Goal: Task Accomplishment & Management: Use online tool/utility

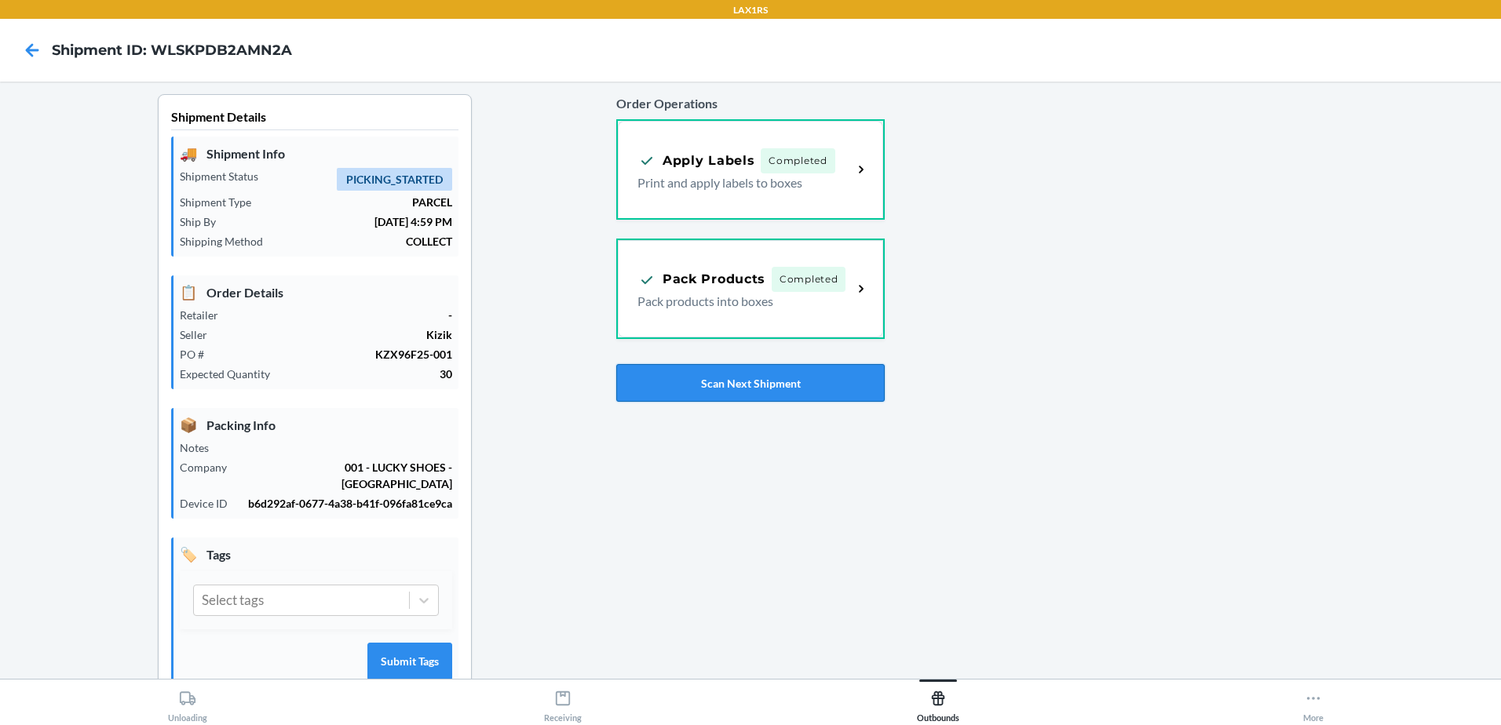
click at [762, 387] on button "Scan Next Shipment" at bounding box center [750, 383] width 268 height 38
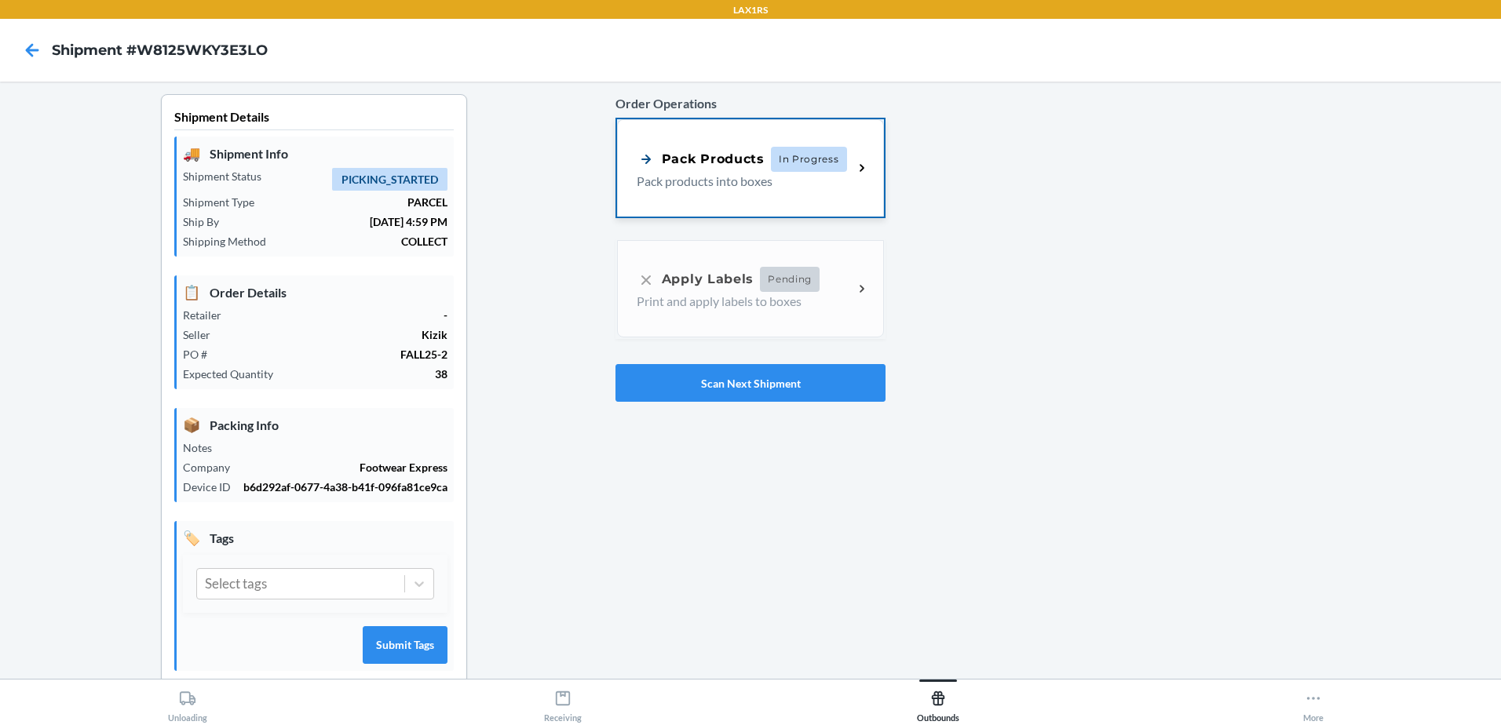
click at [797, 153] on span "In Progress" at bounding box center [809, 159] width 76 height 25
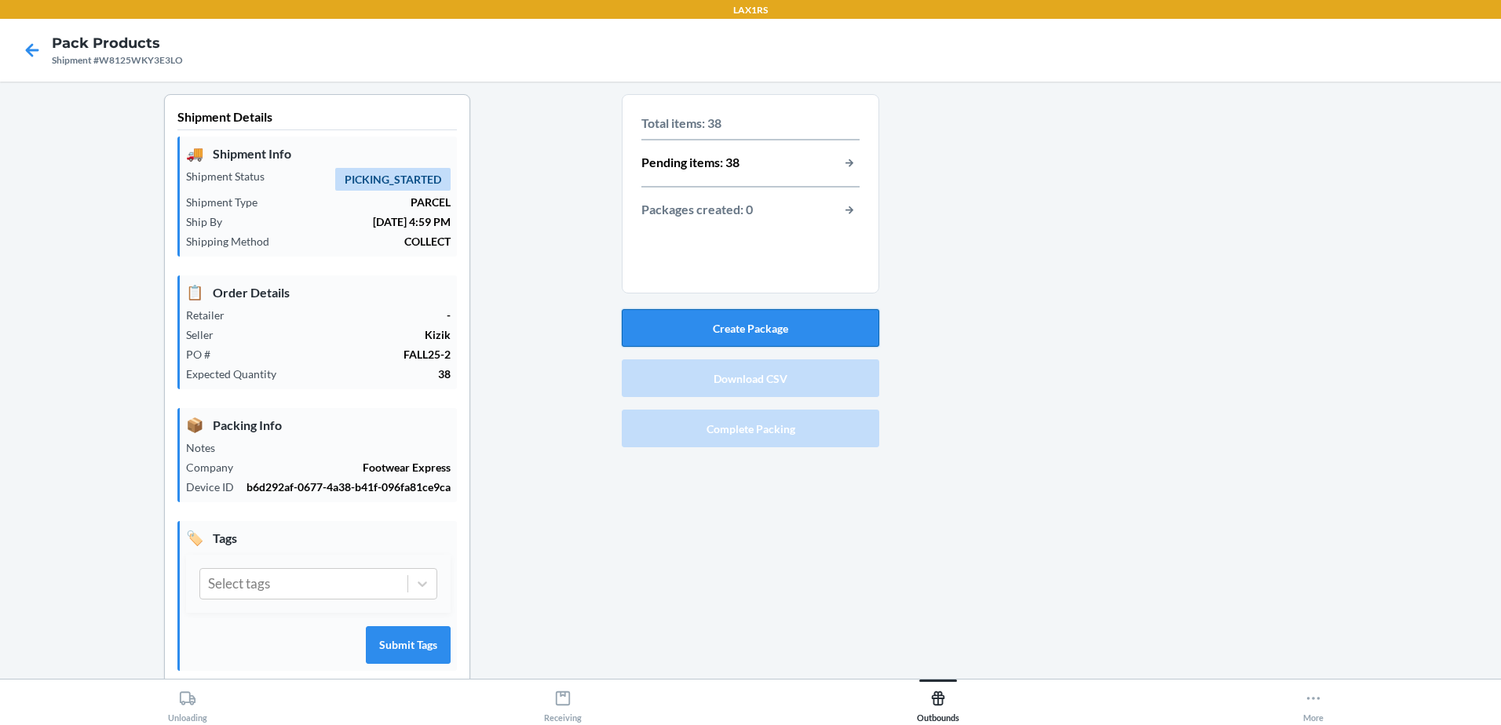
click at [812, 316] on button "Create Package" at bounding box center [750, 328] width 257 height 38
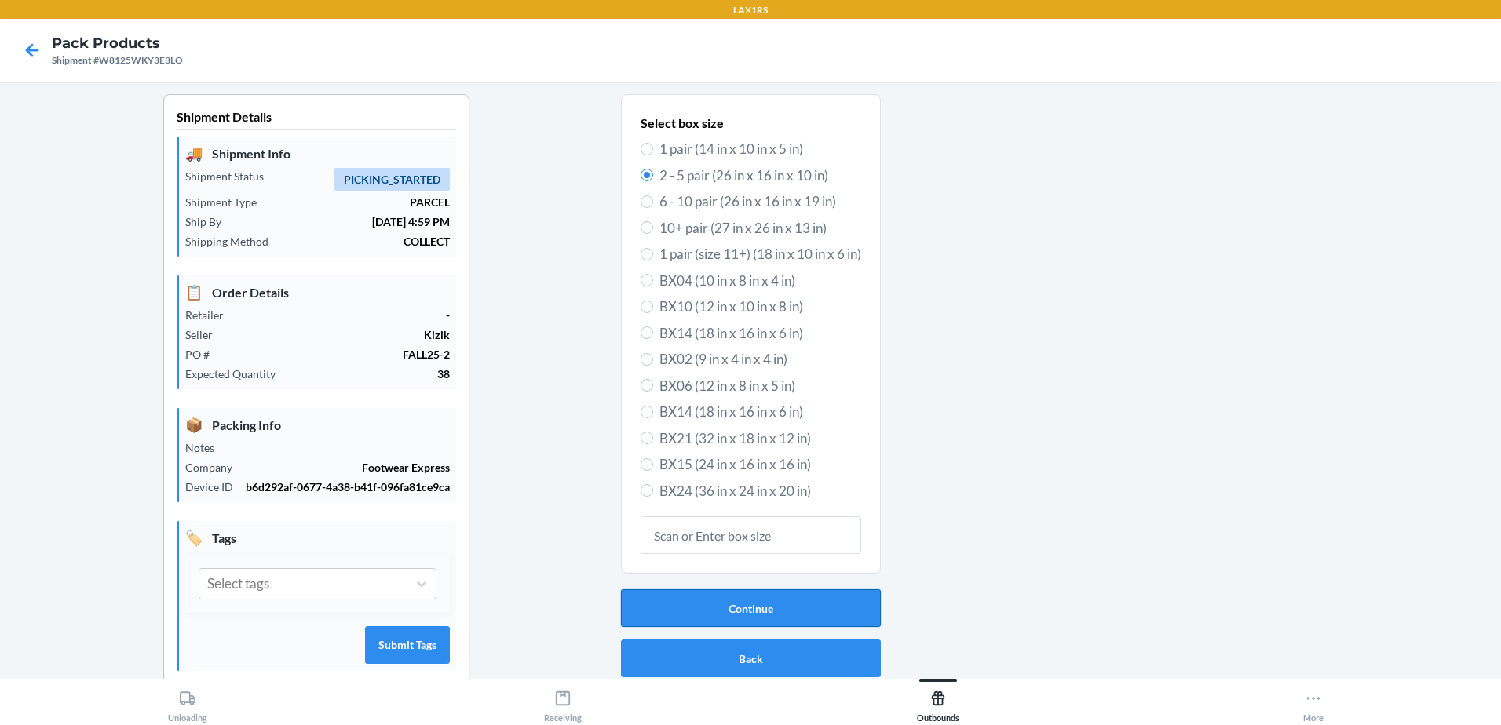
click at [783, 605] on button "Continue" at bounding box center [751, 609] width 260 height 38
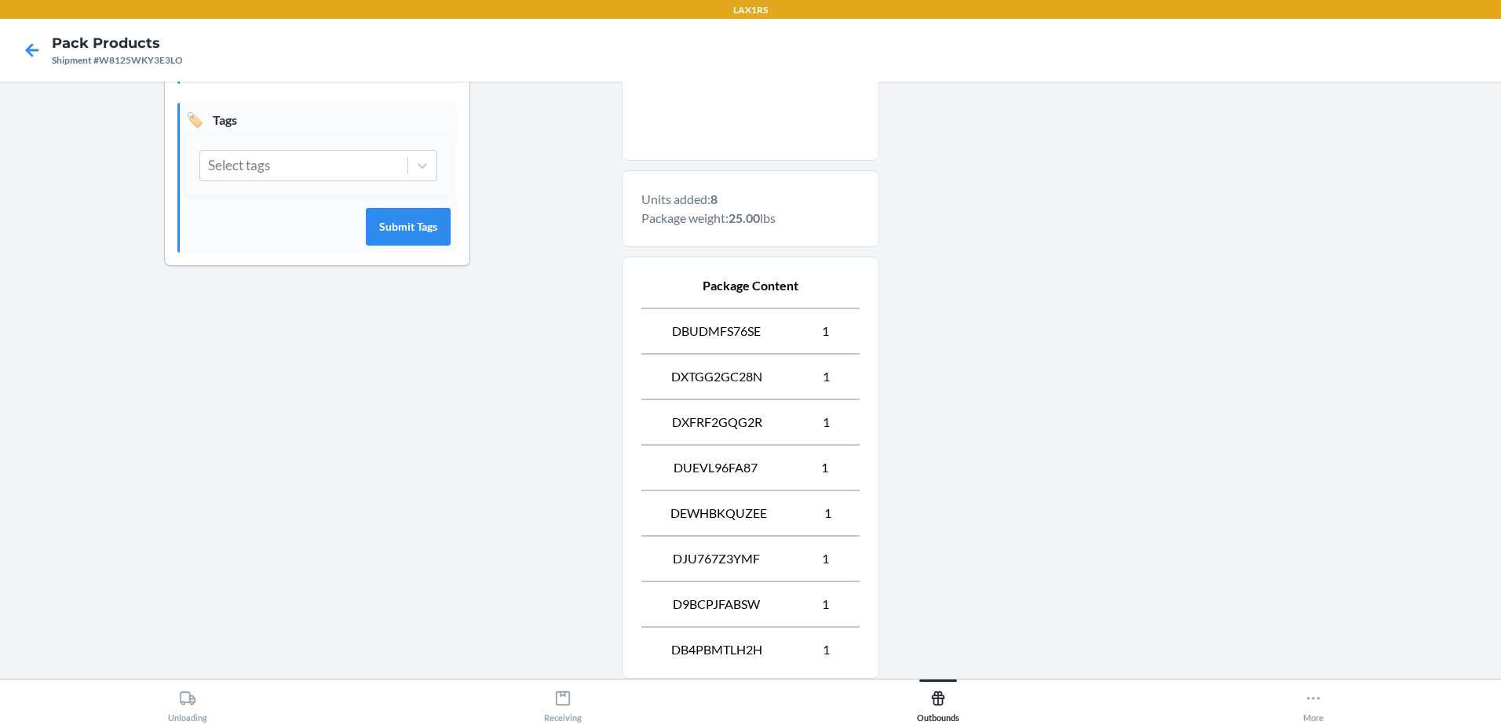
scroll to position [579, 0]
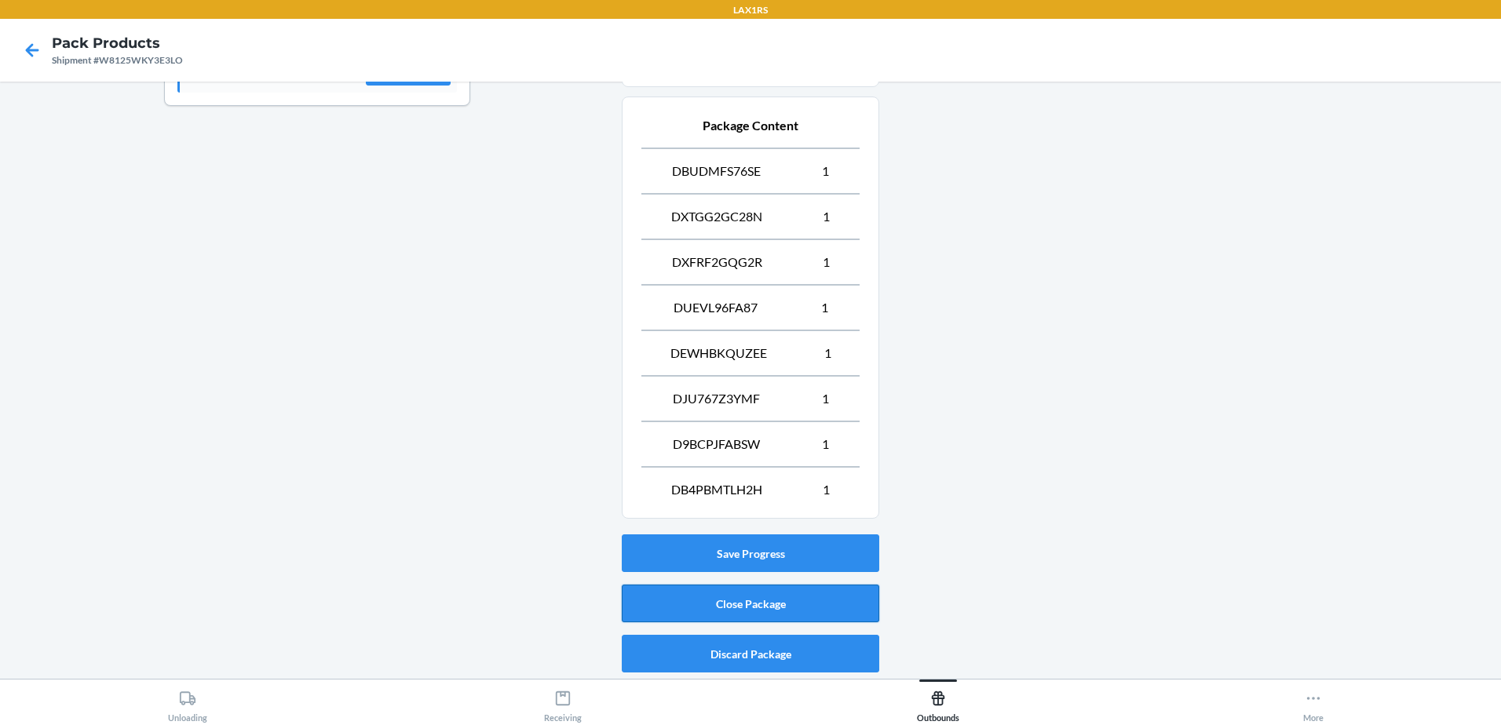
click at [825, 608] on button "Close Package" at bounding box center [750, 604] width 257 height 38
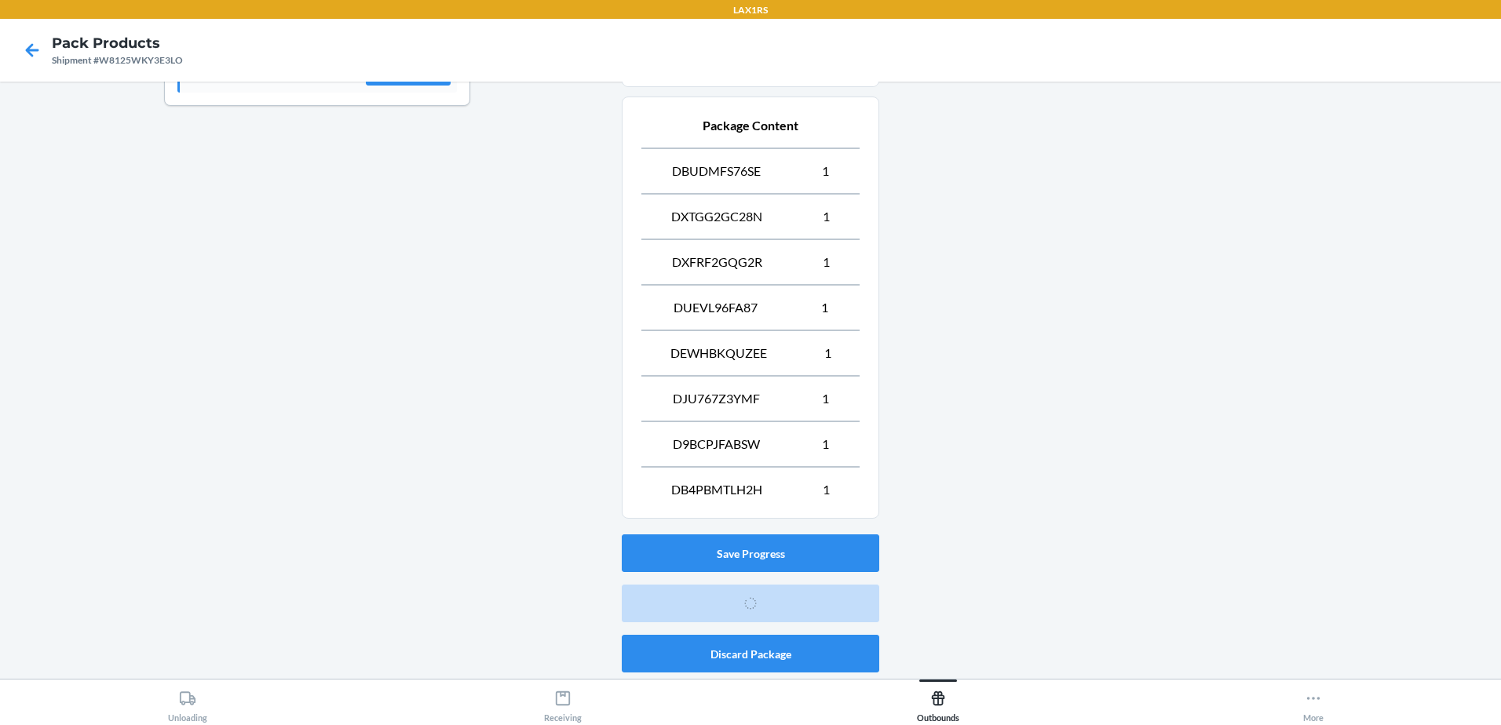
scroll to position [31, 0]
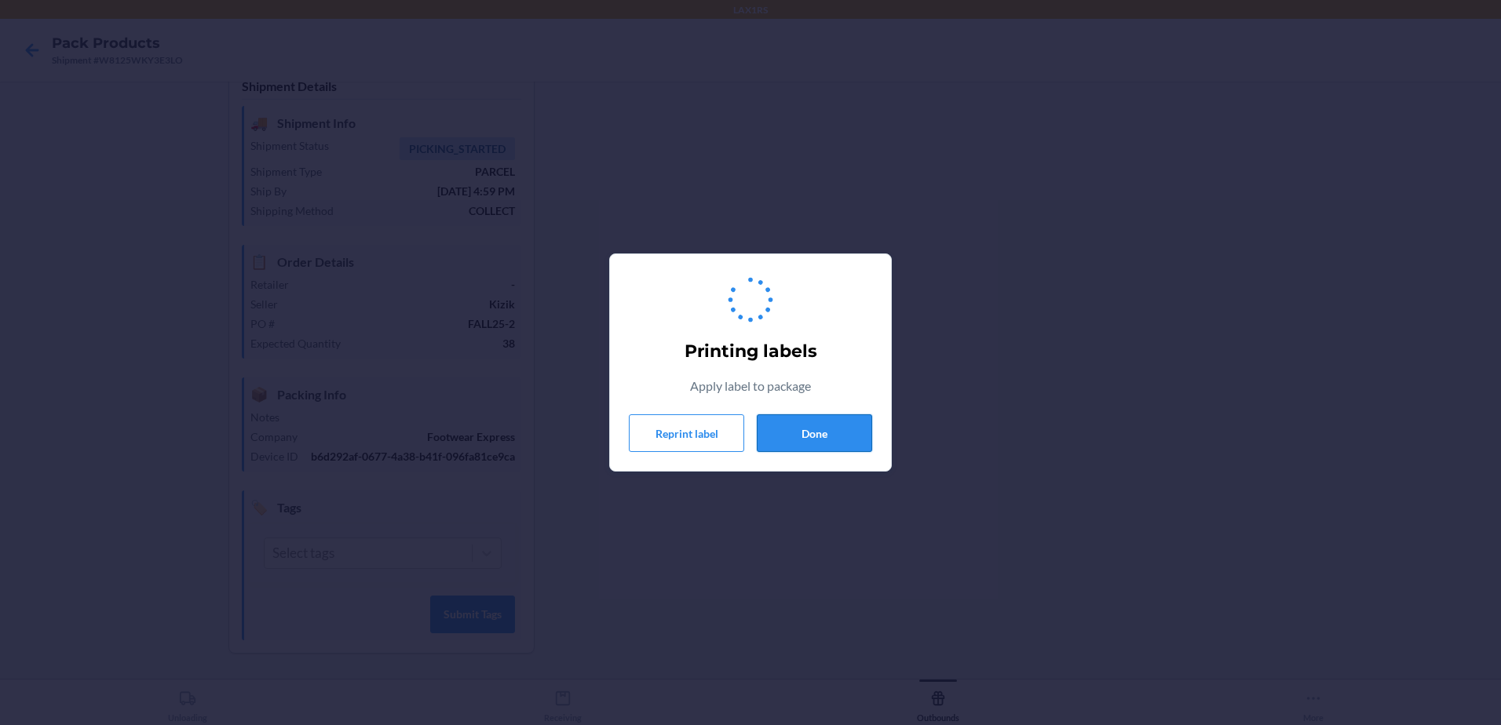
click at [867, 433] on button "Done" at bounding box center [814, 433] width 115 height 38
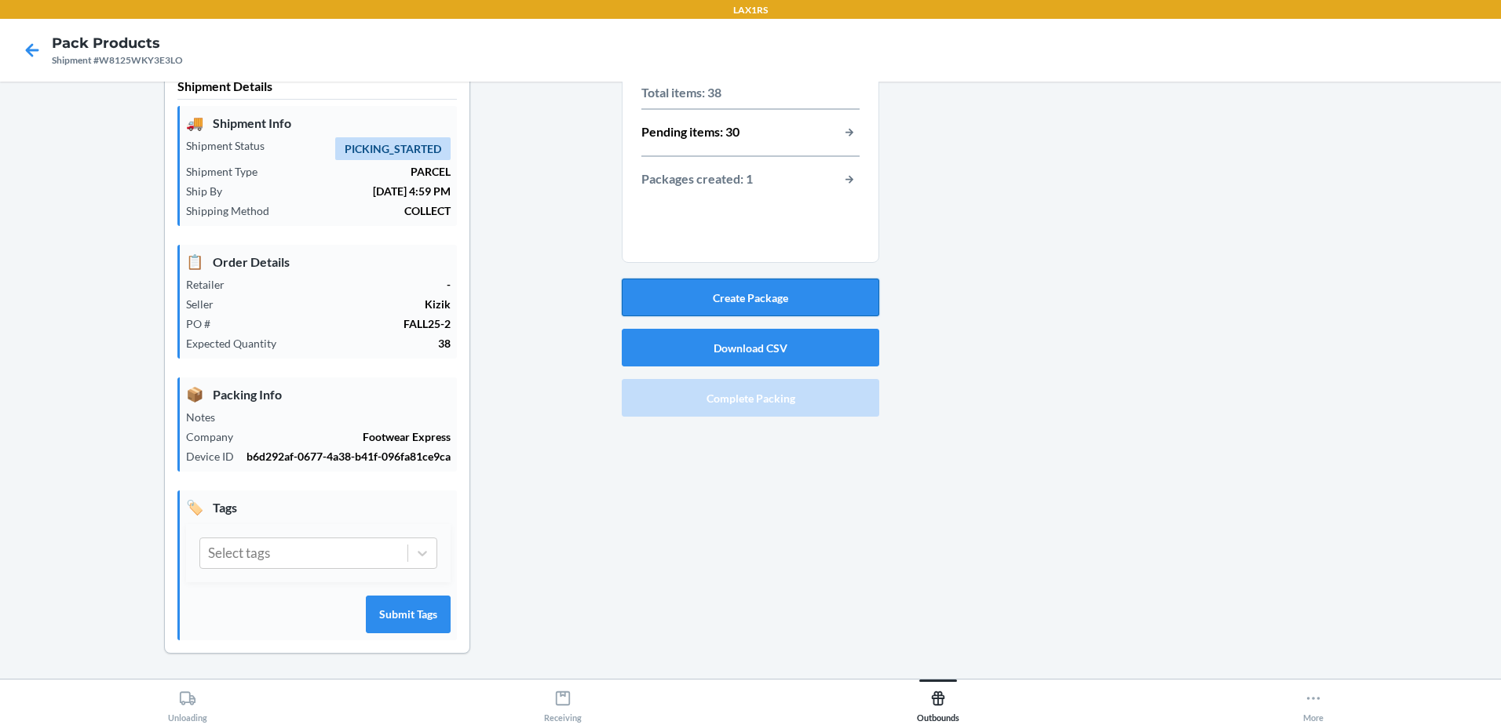
click at [832, 294] on button "Create Package" at bounding box center [750, 298] width 257 height 38
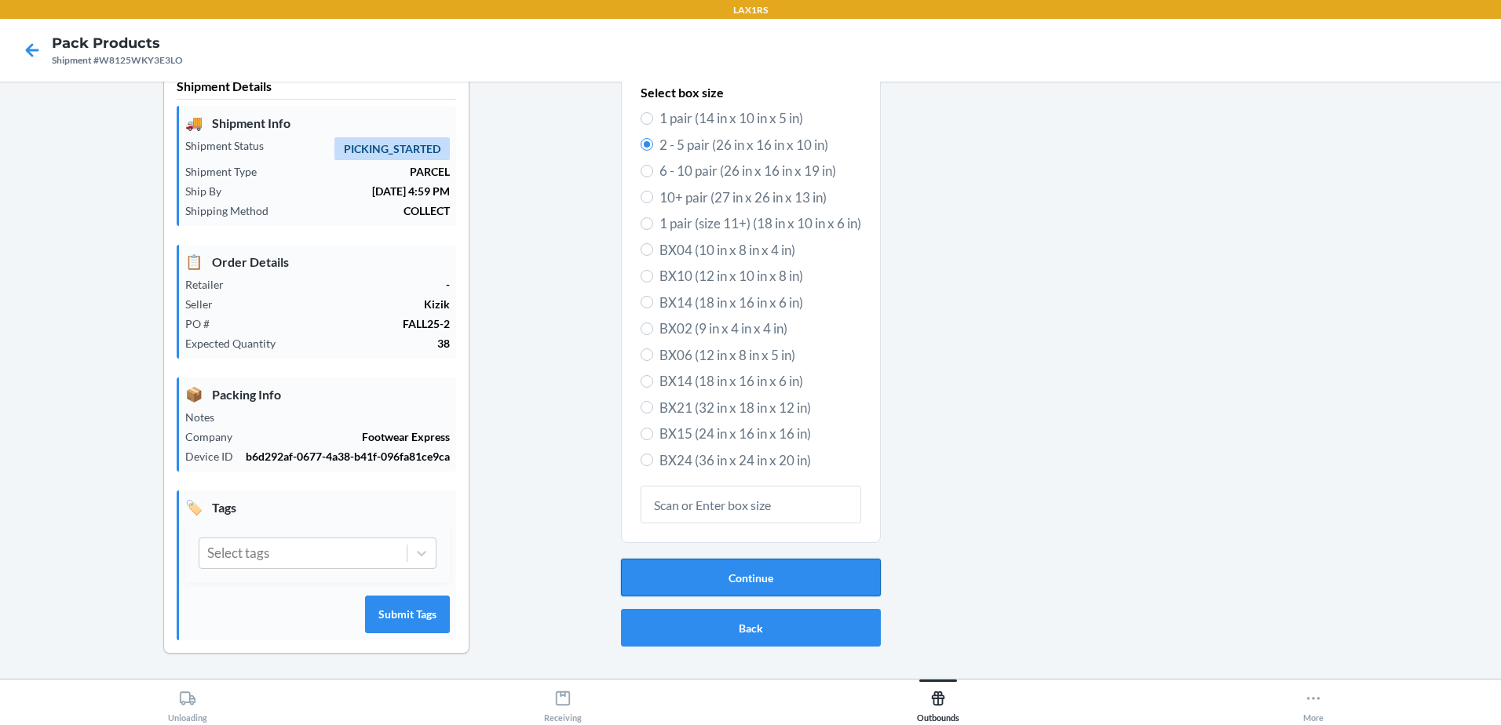
click at [853, 584] on button "Continue" at bounding box center [751, 578] width 260 height 38
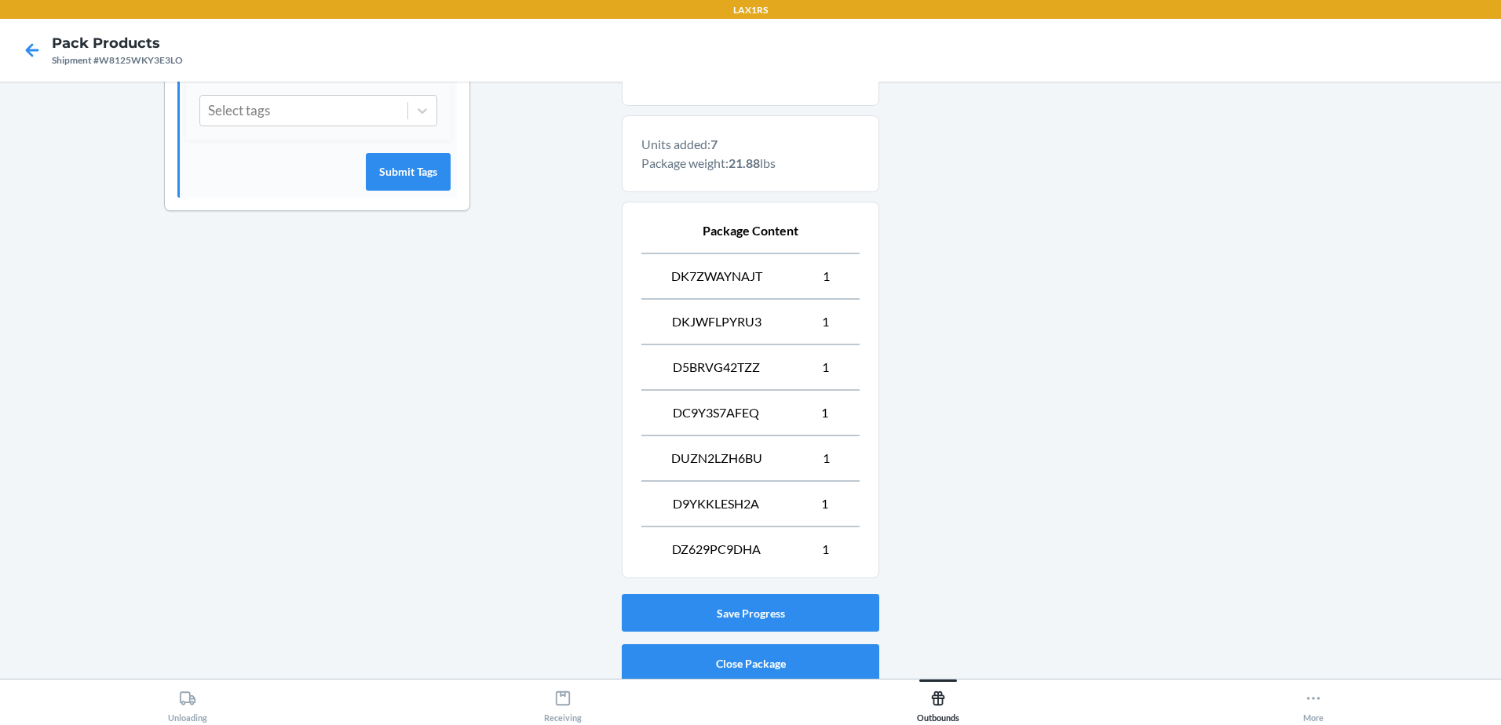
scroll to position [533, 0]
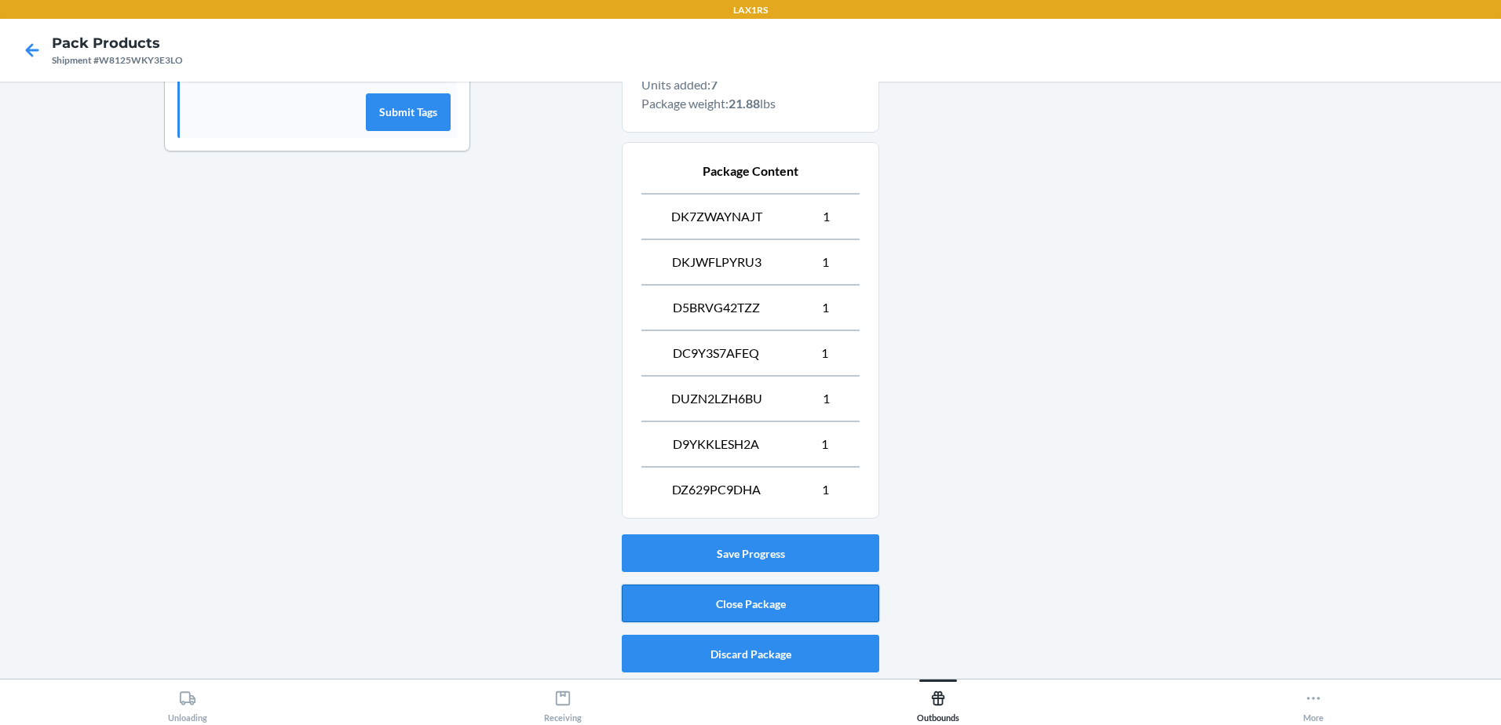
click at [838, 604] on button "Close Package" at bounding box center [750, 604] width 257 height 38
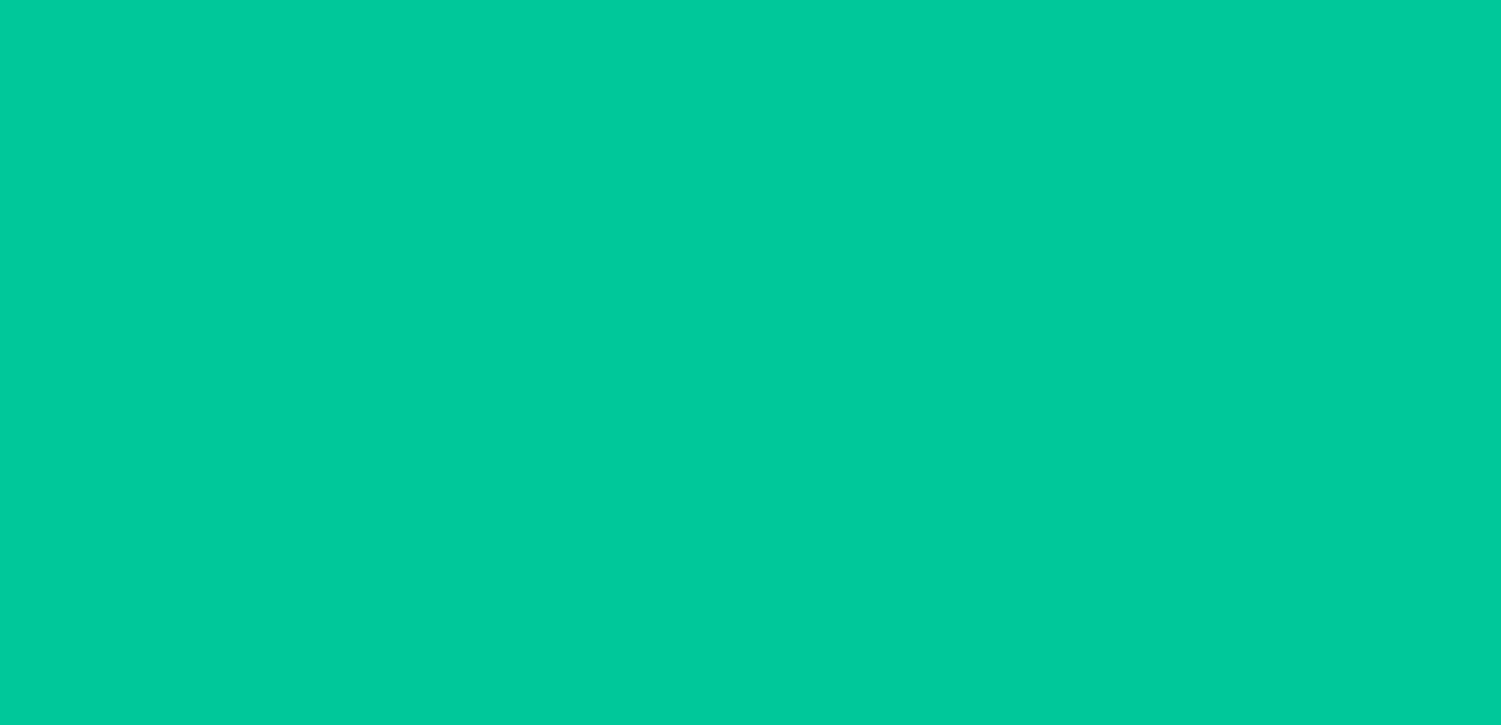
scroll to position [31, 0]
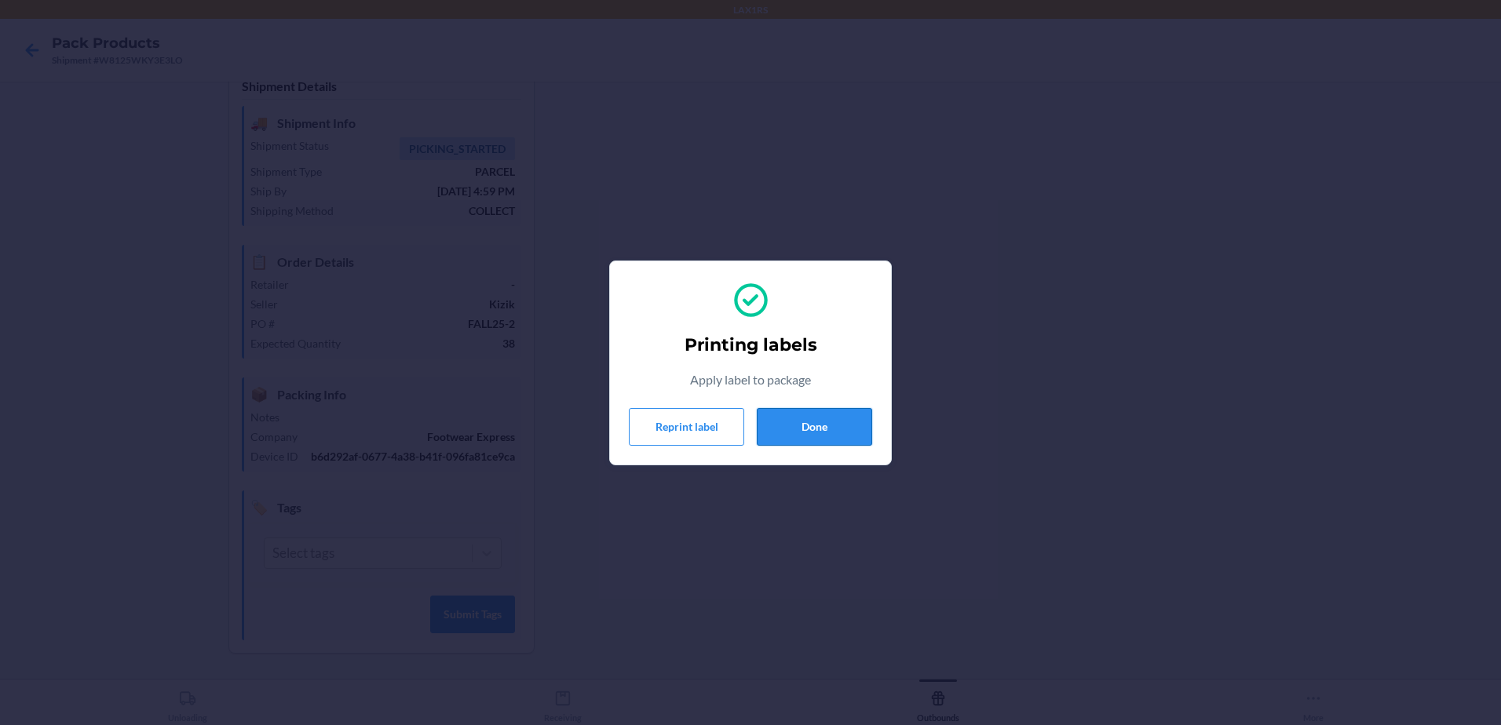
click at [785, 419] on button "Done" at bounding box center [814, 427] width 115 height 38
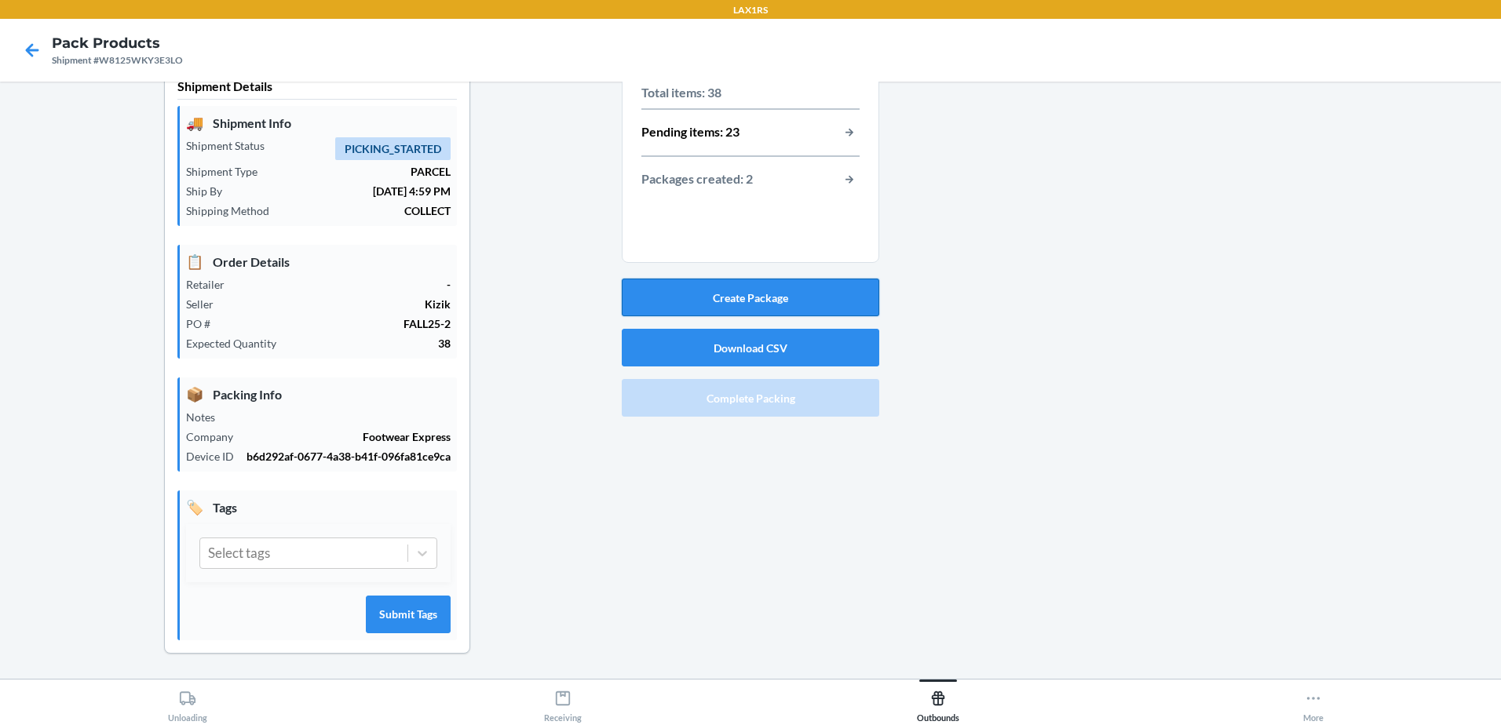
click at [697, 306] on button "Create Package" at bounding box center [750, 298] width 257 height 38
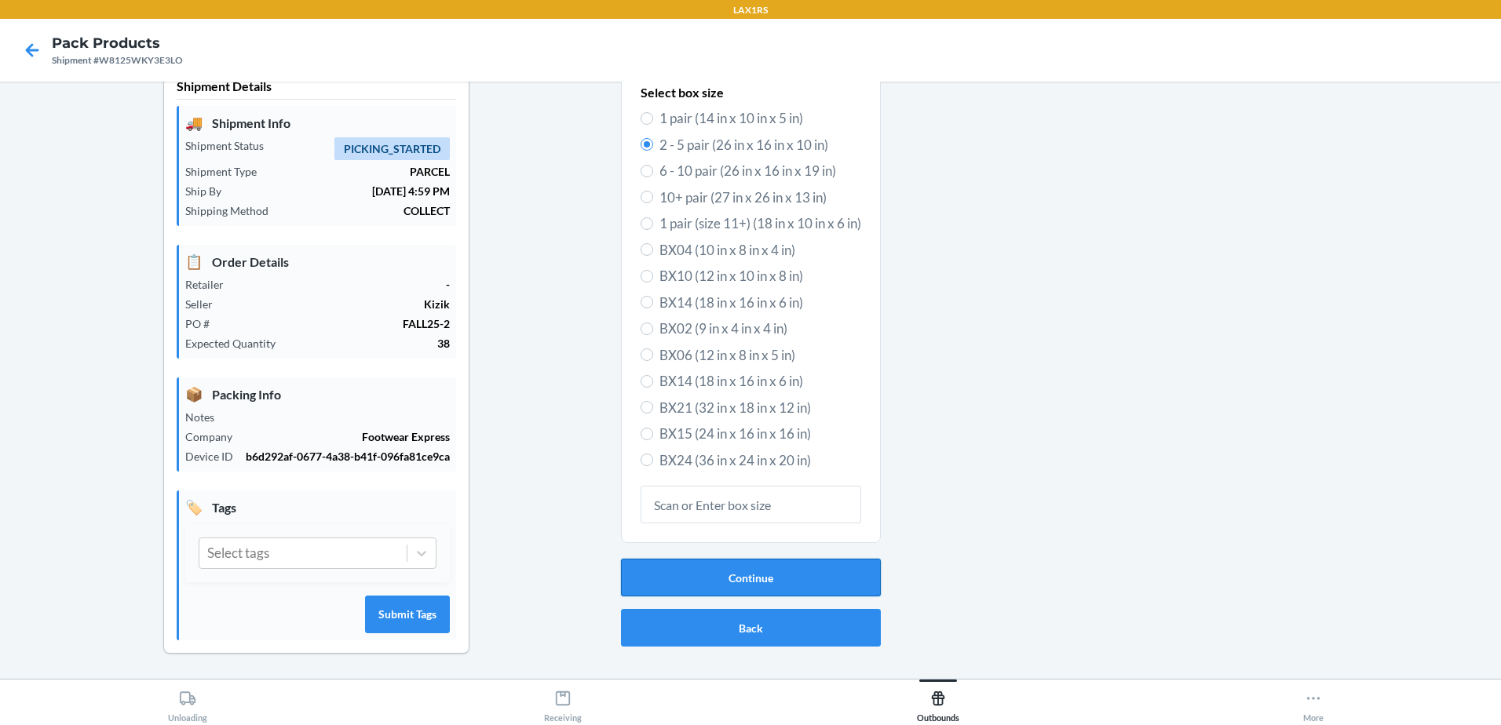
click at [757, 566] on button "Continue" at bounding box center [751, 578] width 260 height 38
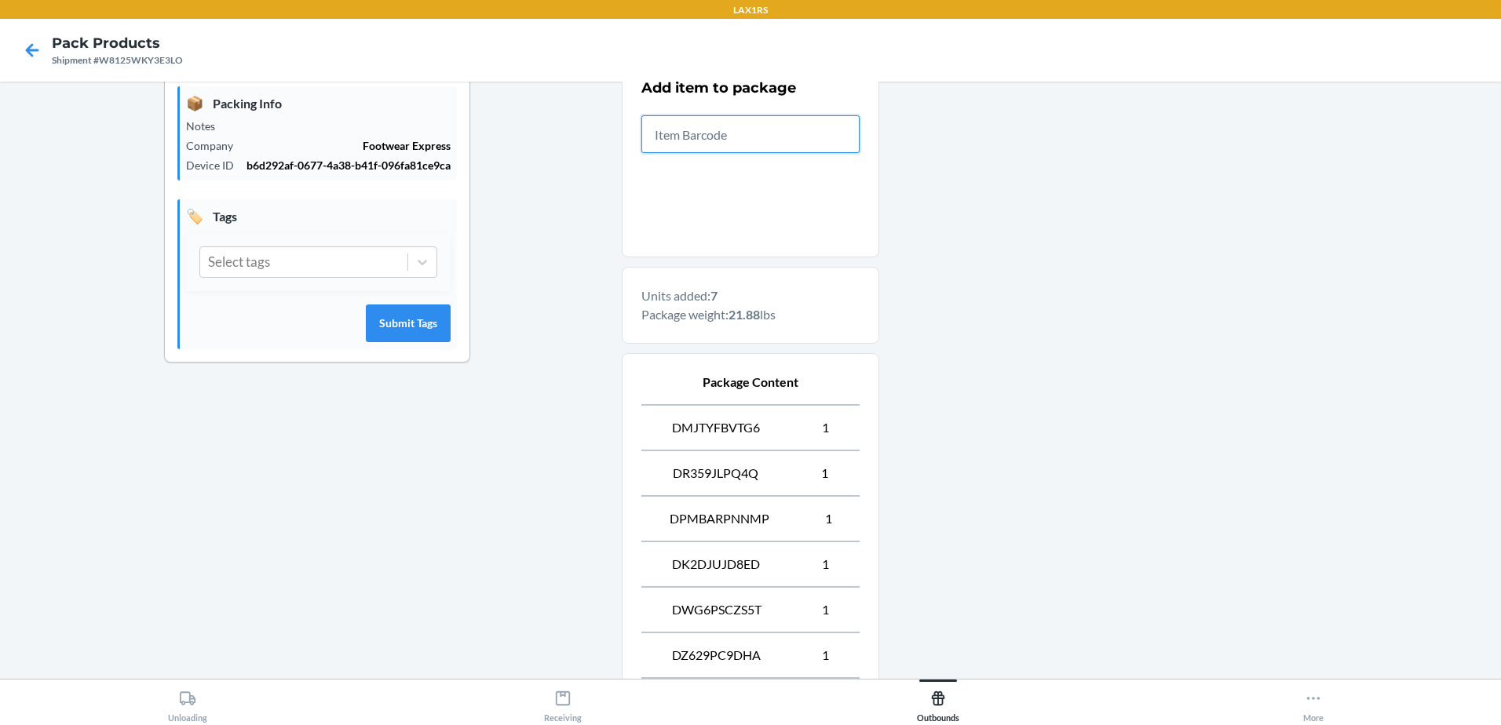
scroll to position [533, 0]
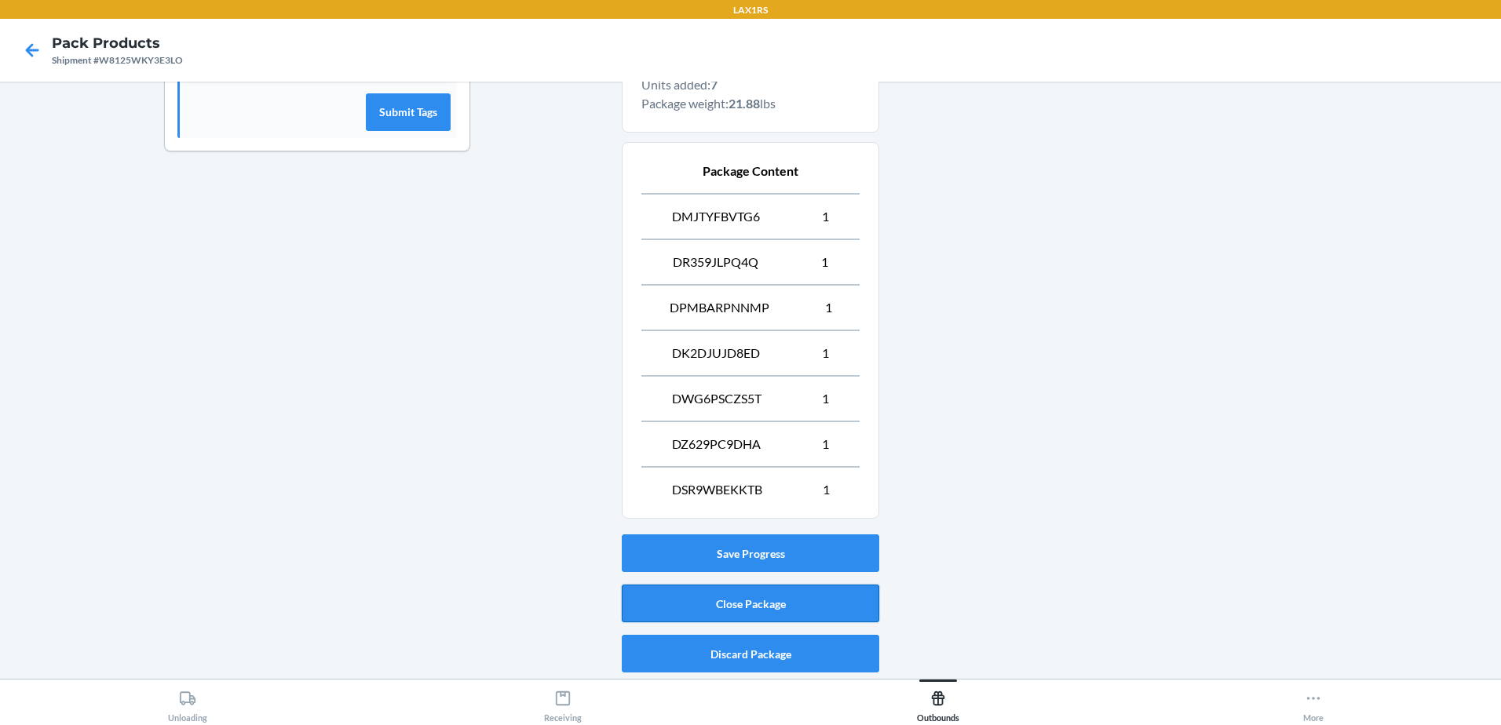
click at [783, 619] on button "Close Package" at bounding box center [750, 604] width 257 height 38
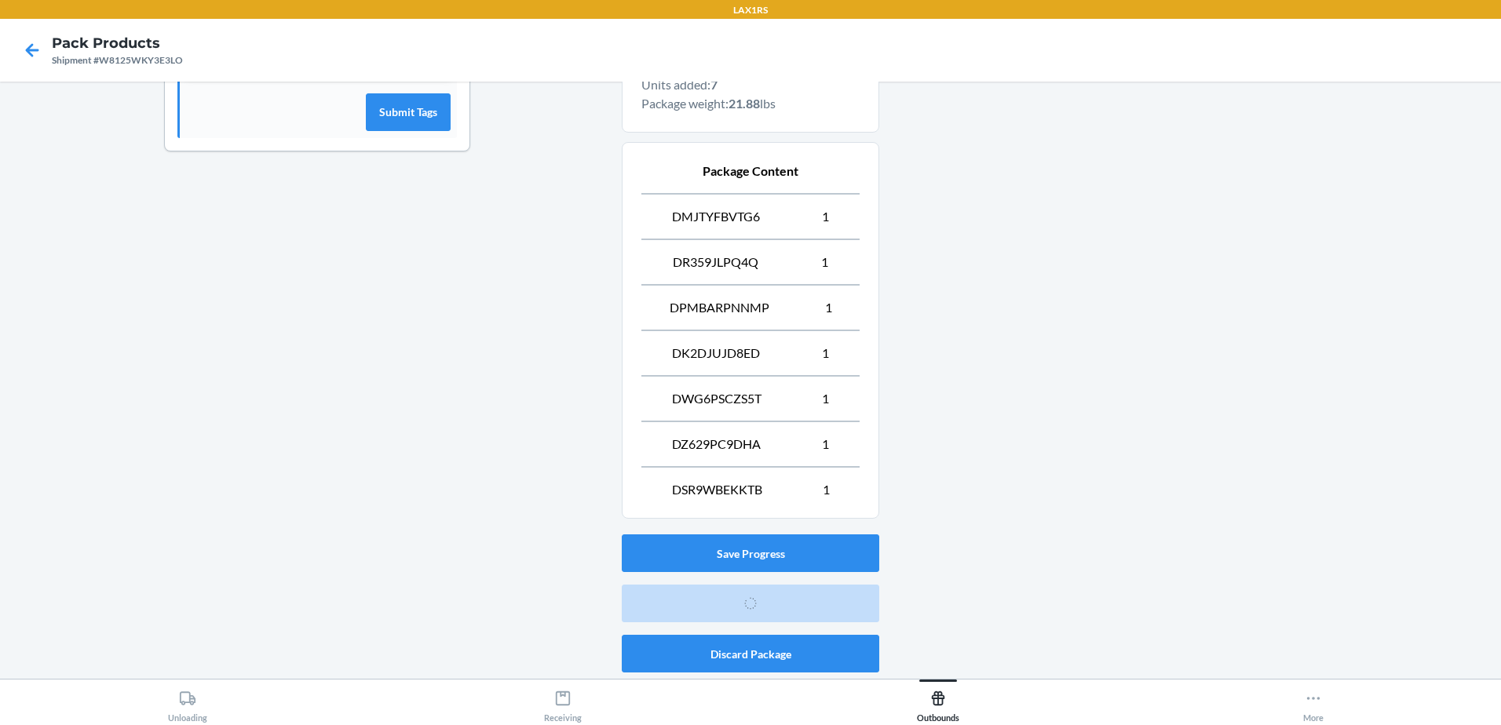
scroll to position [31, 0]
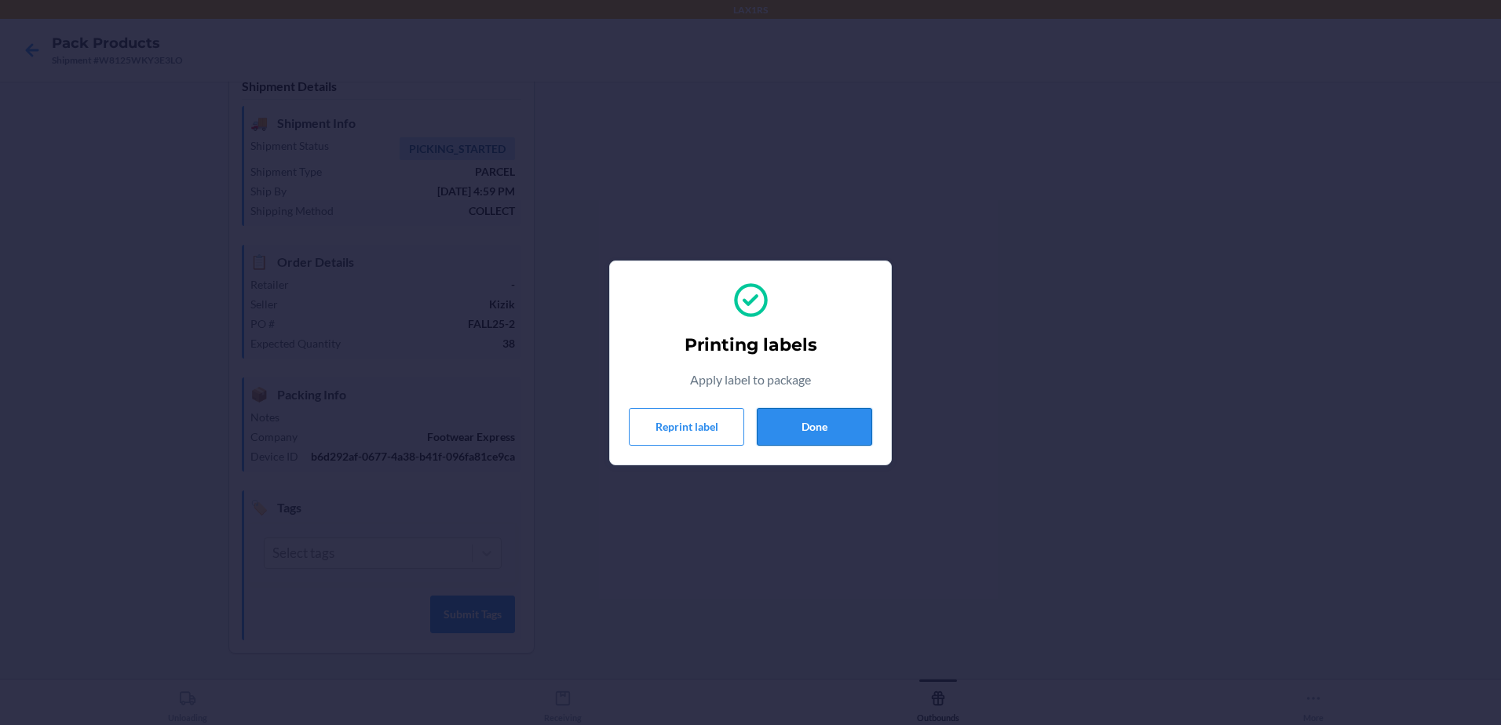
click at [838, 422] on button "Done" at bounding box center [814, 427] width 115 height 38
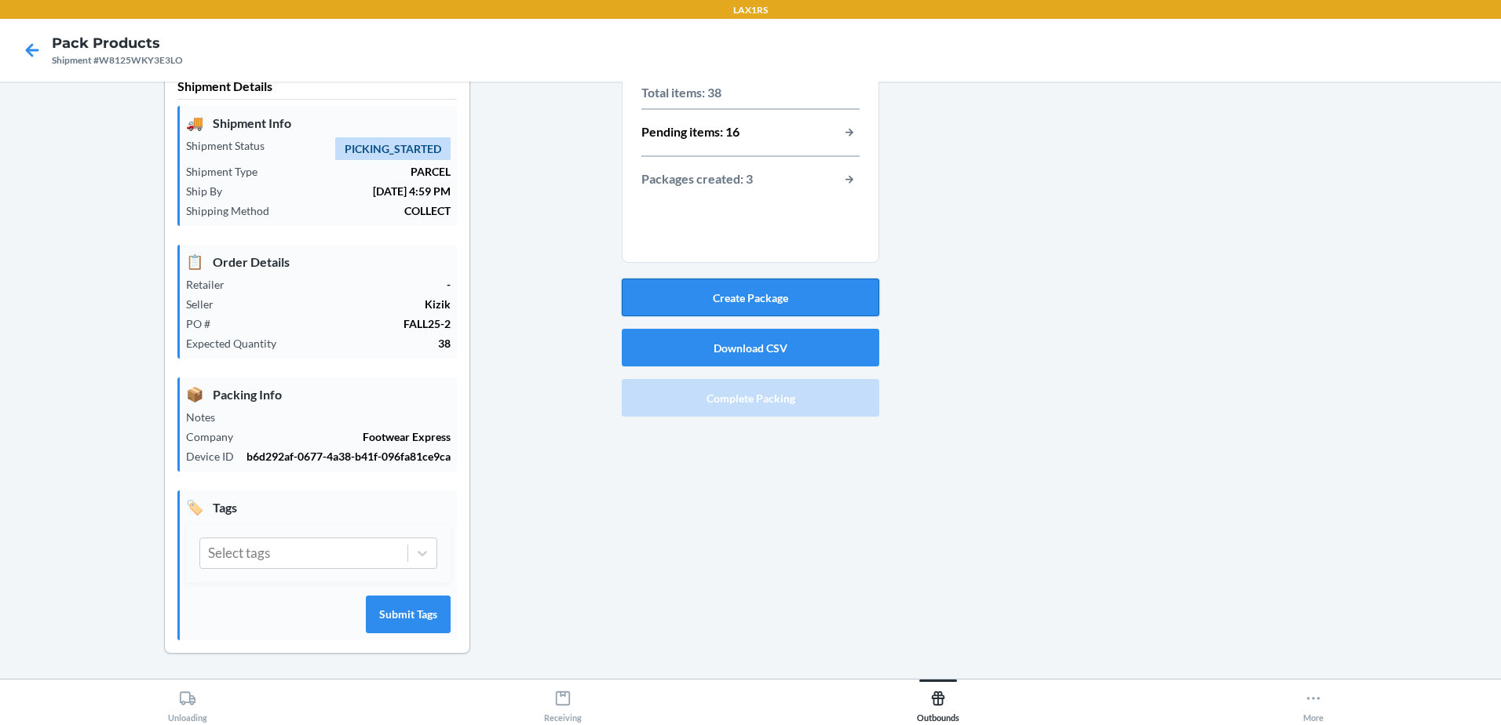
click at [714, 297] on button "Create Package" at bounding box center [750, 298] width 257 height 38
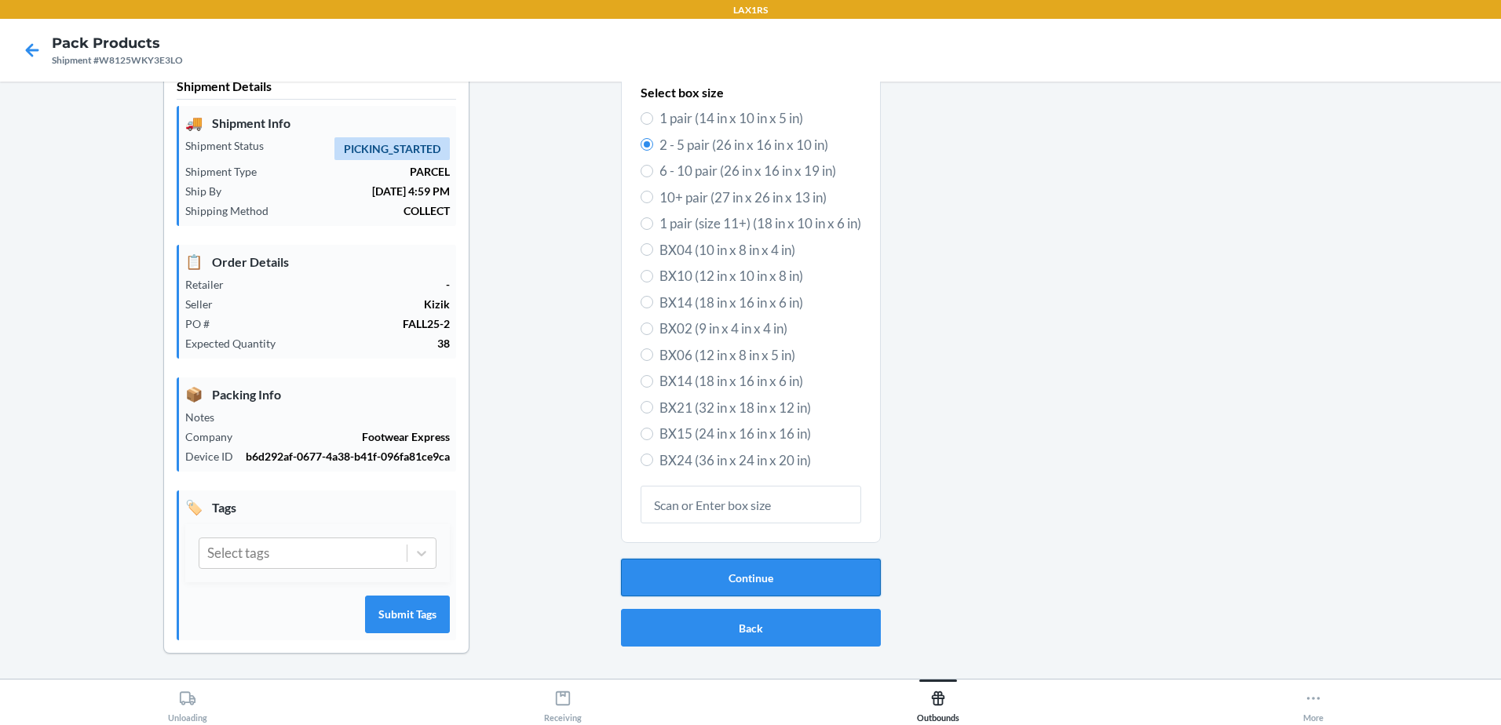
click at [792, 582] on button "Continue" at bounding box center [751, 578] width 260 height 38
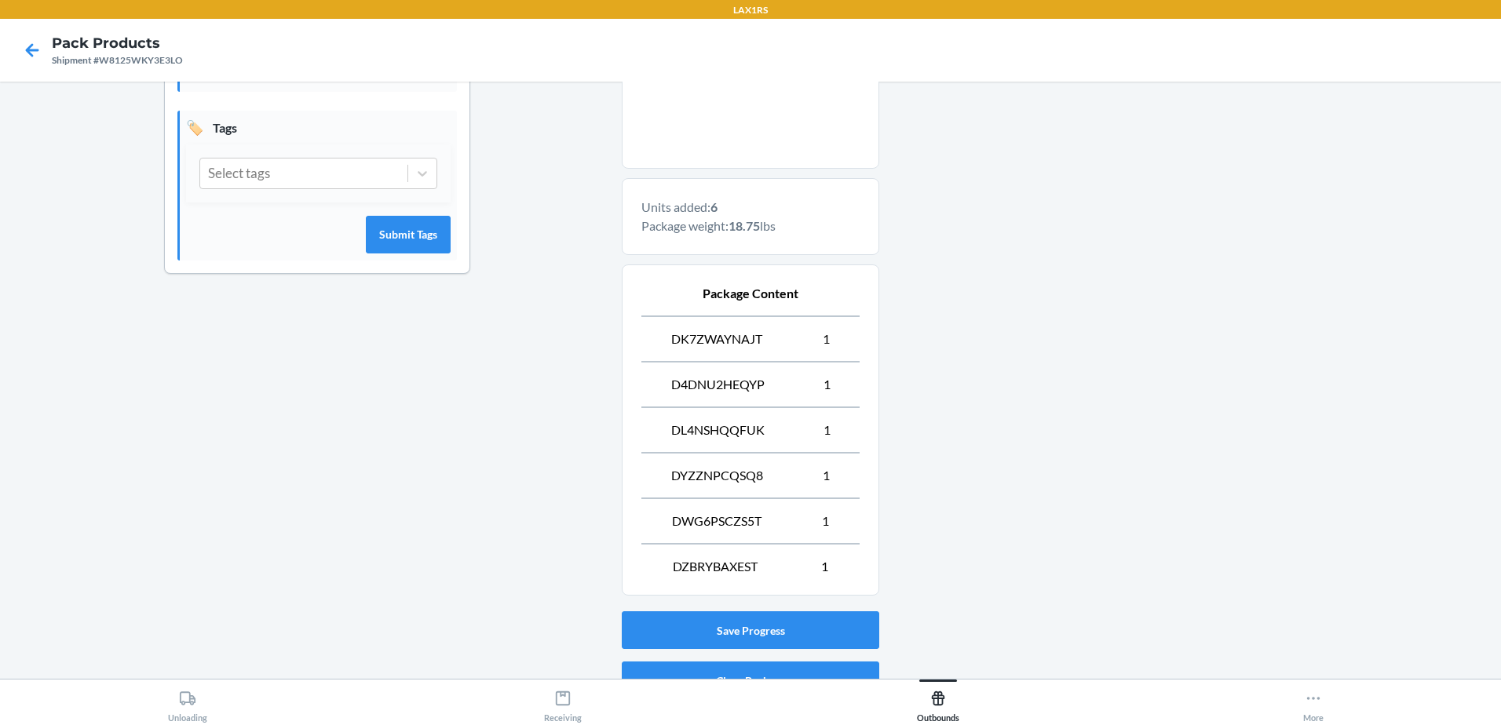
scroll to position [487, 0]
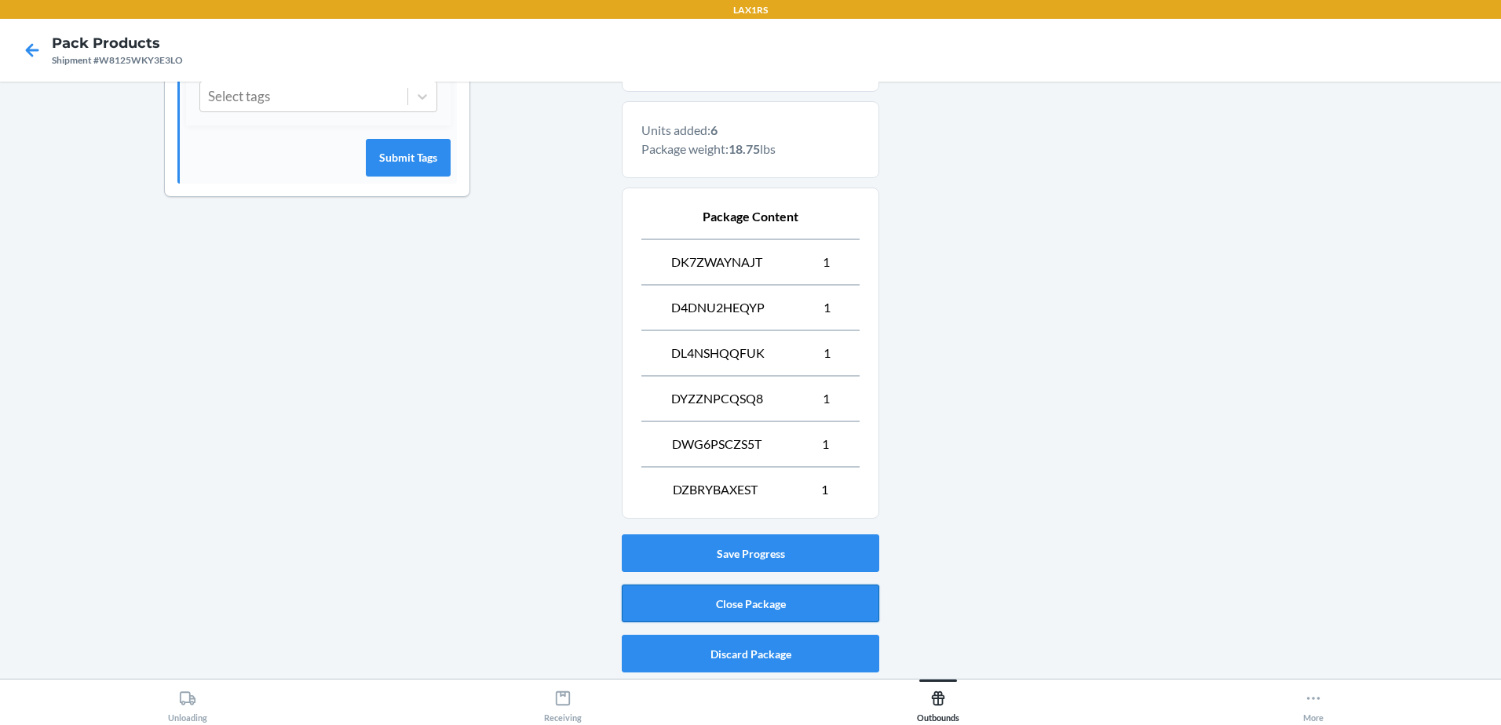
click at [750, 598] on button "Close Package" at bounding box center [750, 604] width 257 height 38
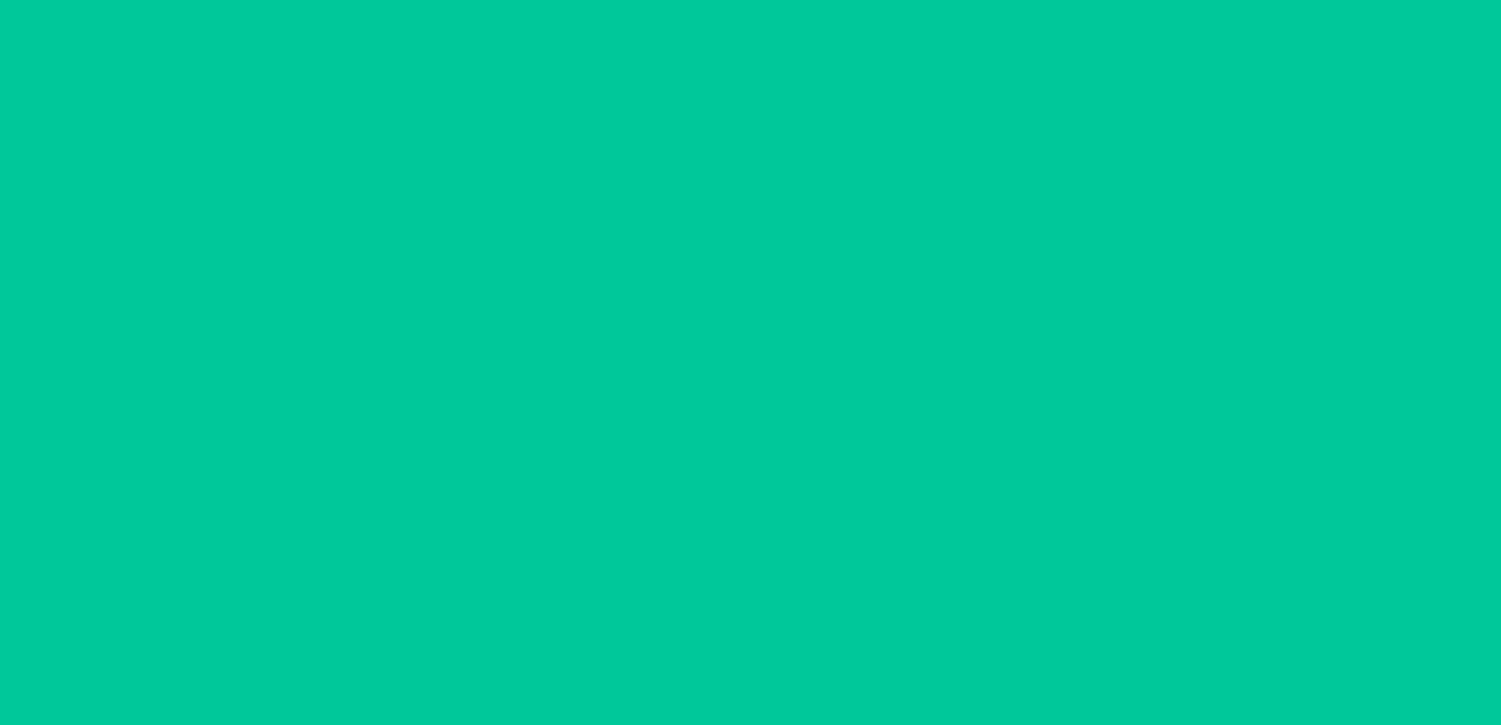
scroll to position [31, 0]
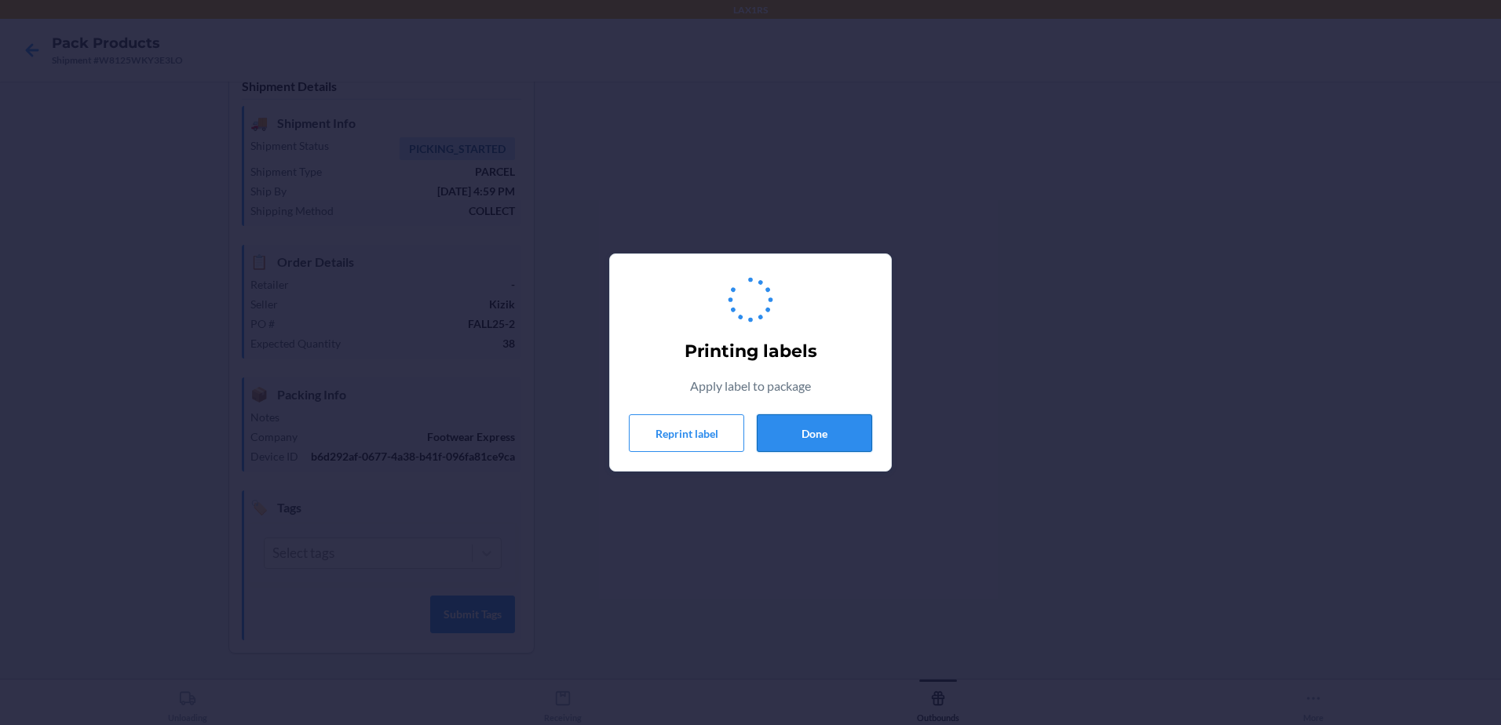
click at [823, 438] on button "Done" at bounding box center [814, 433] width 115 height 38
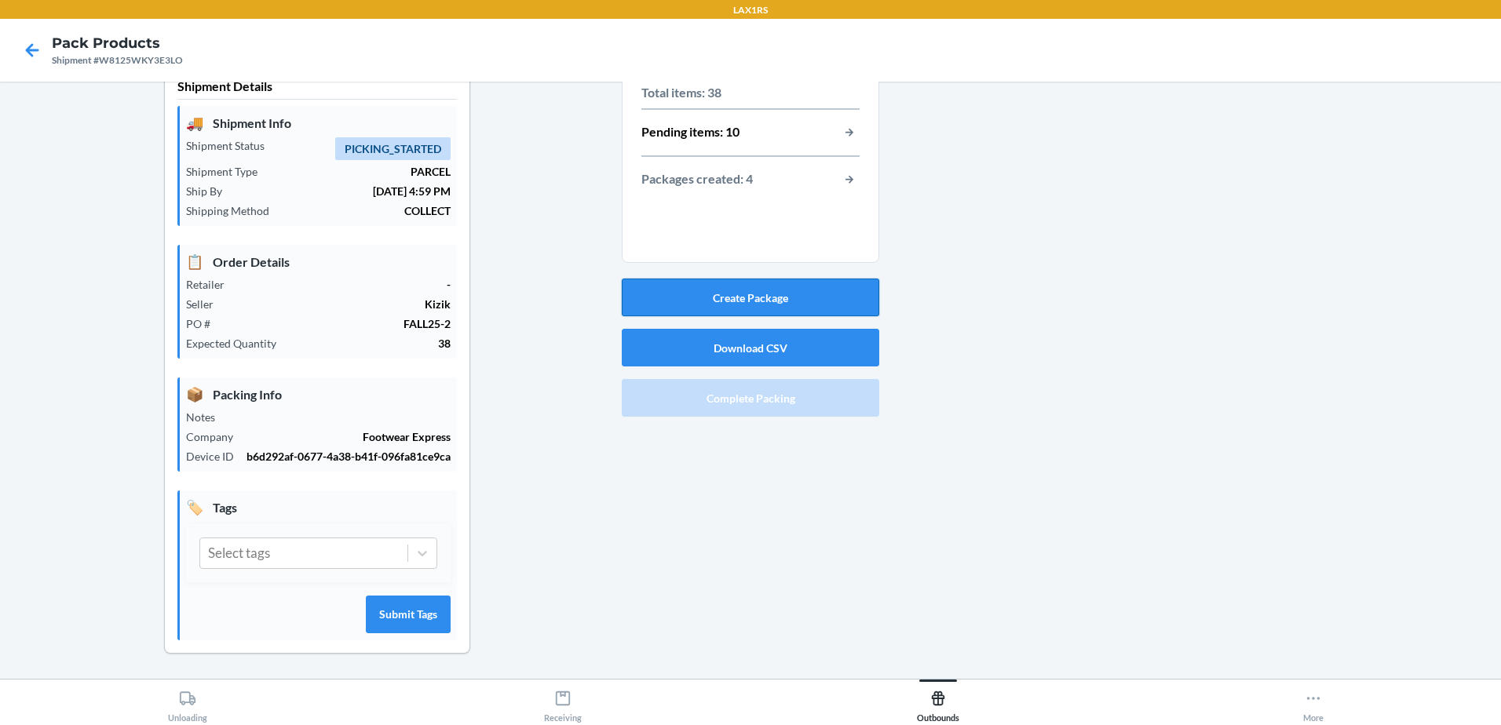
click at [683, 301] on button "Create Package" at bounding box center [750, 298] width 257 height 38
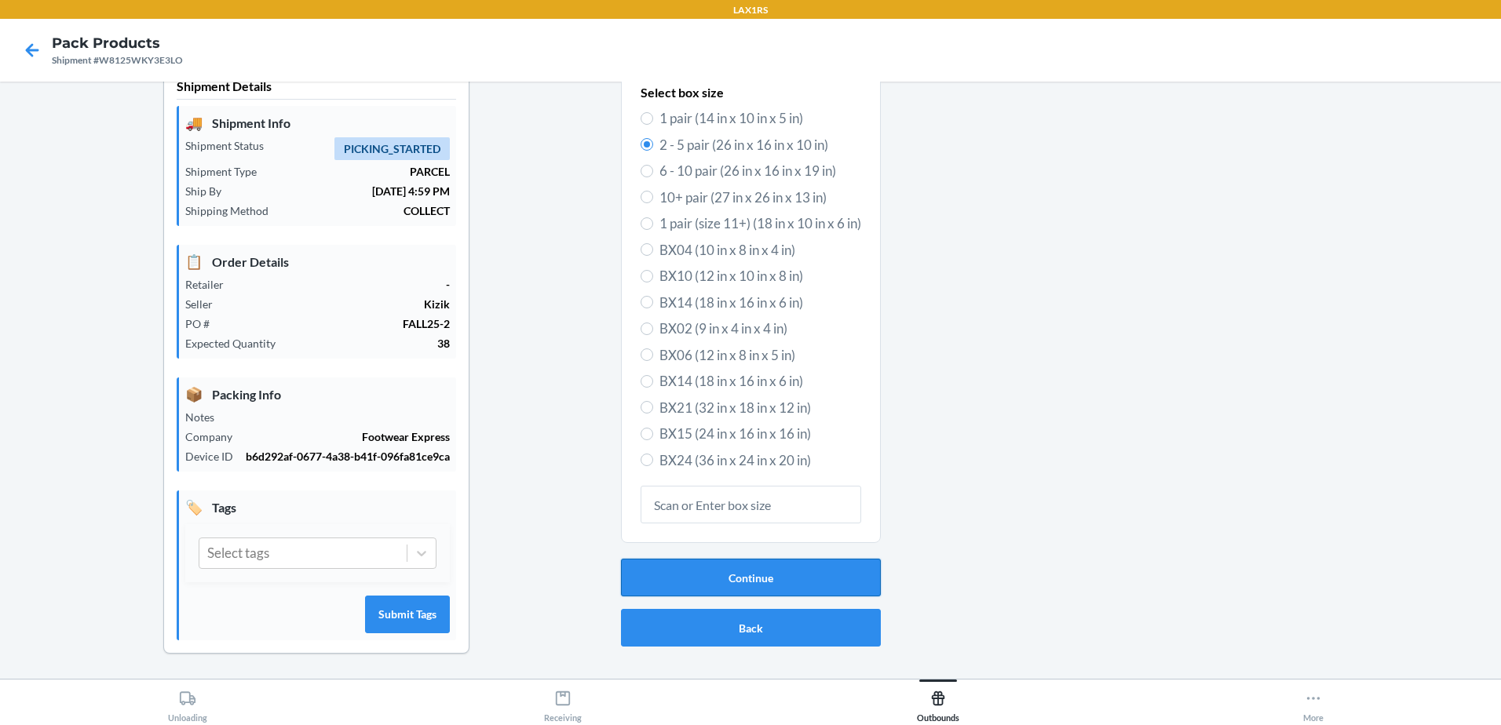
click at [869, 572] on button "Continue" at bounding box center [751, 578] width 260 height 38
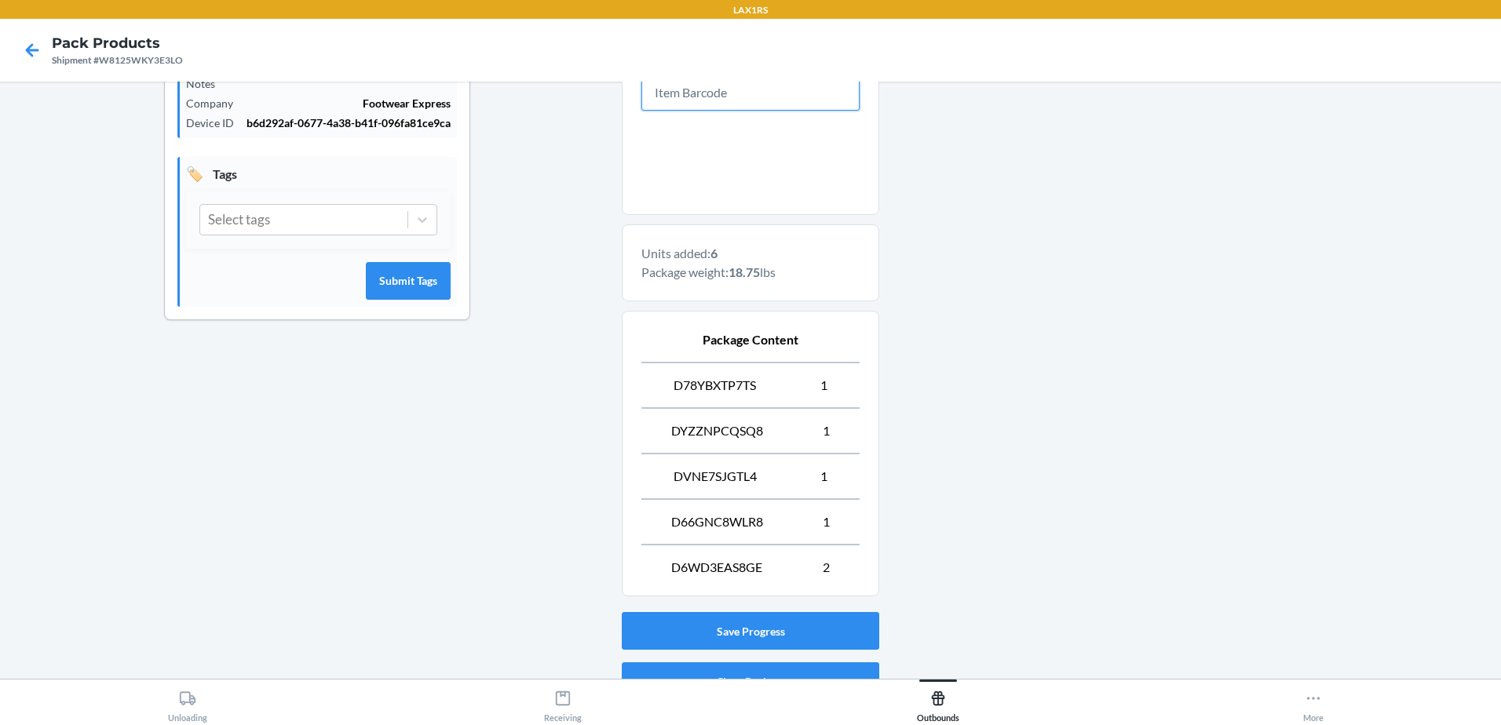
scroll to position [442, 0]
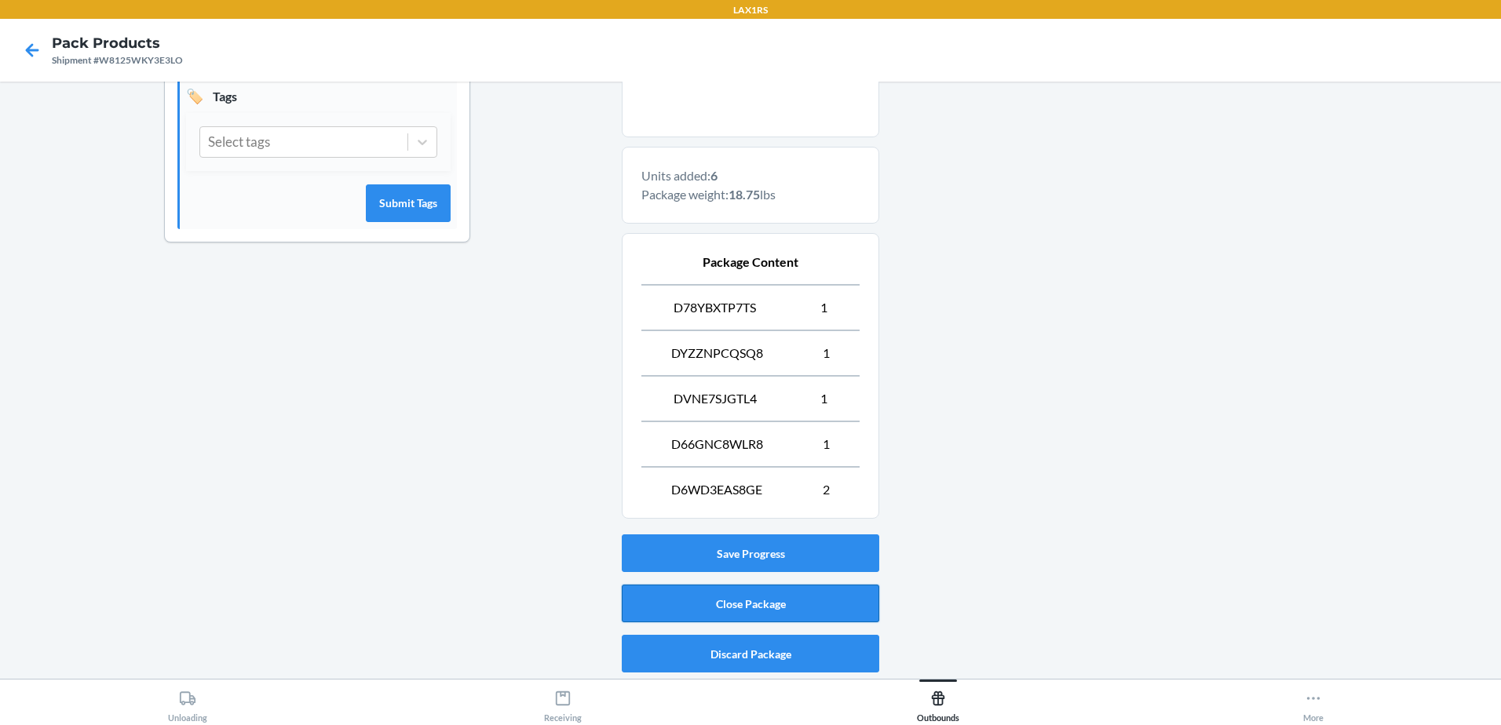
click at [791, 598] on button "Close Package" at bounding box center [750, 604] width 257 height 38
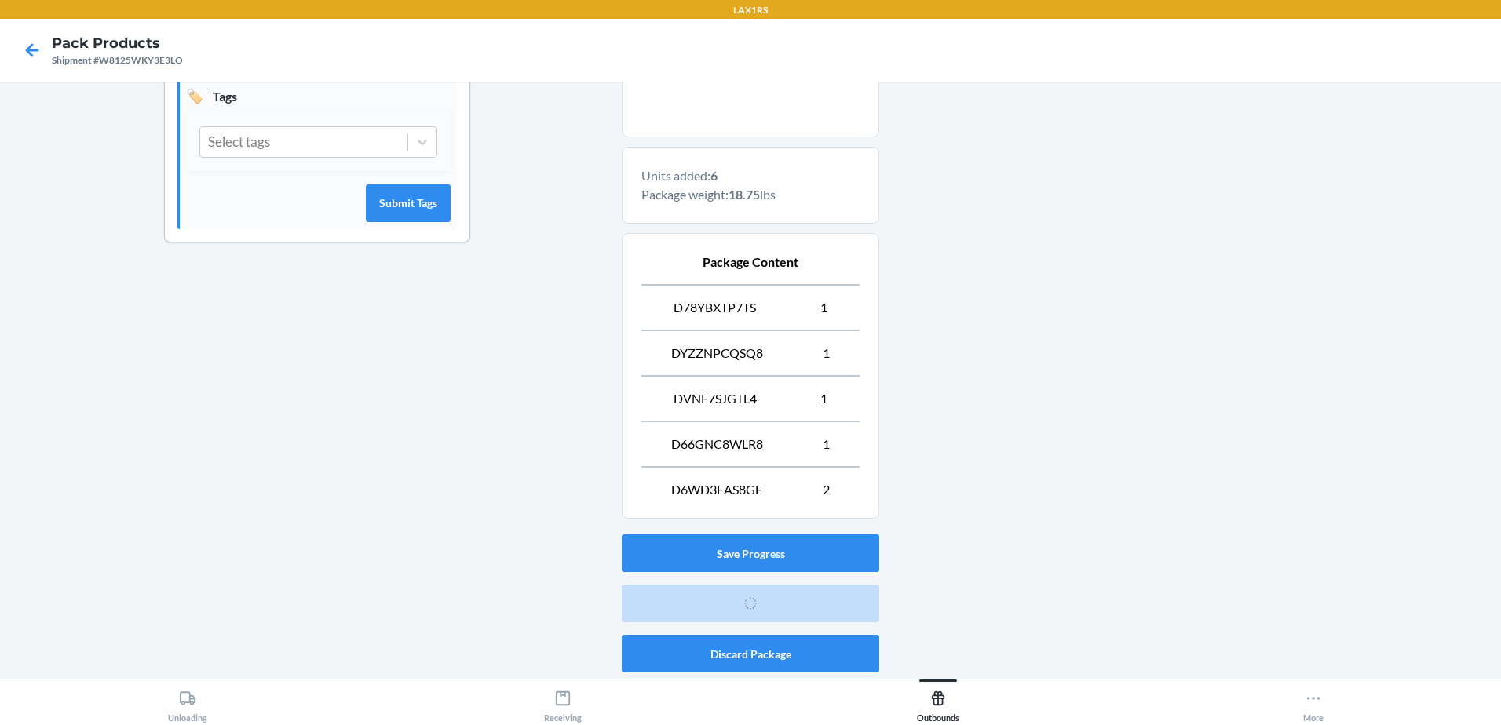
scroll to position [31, 0]
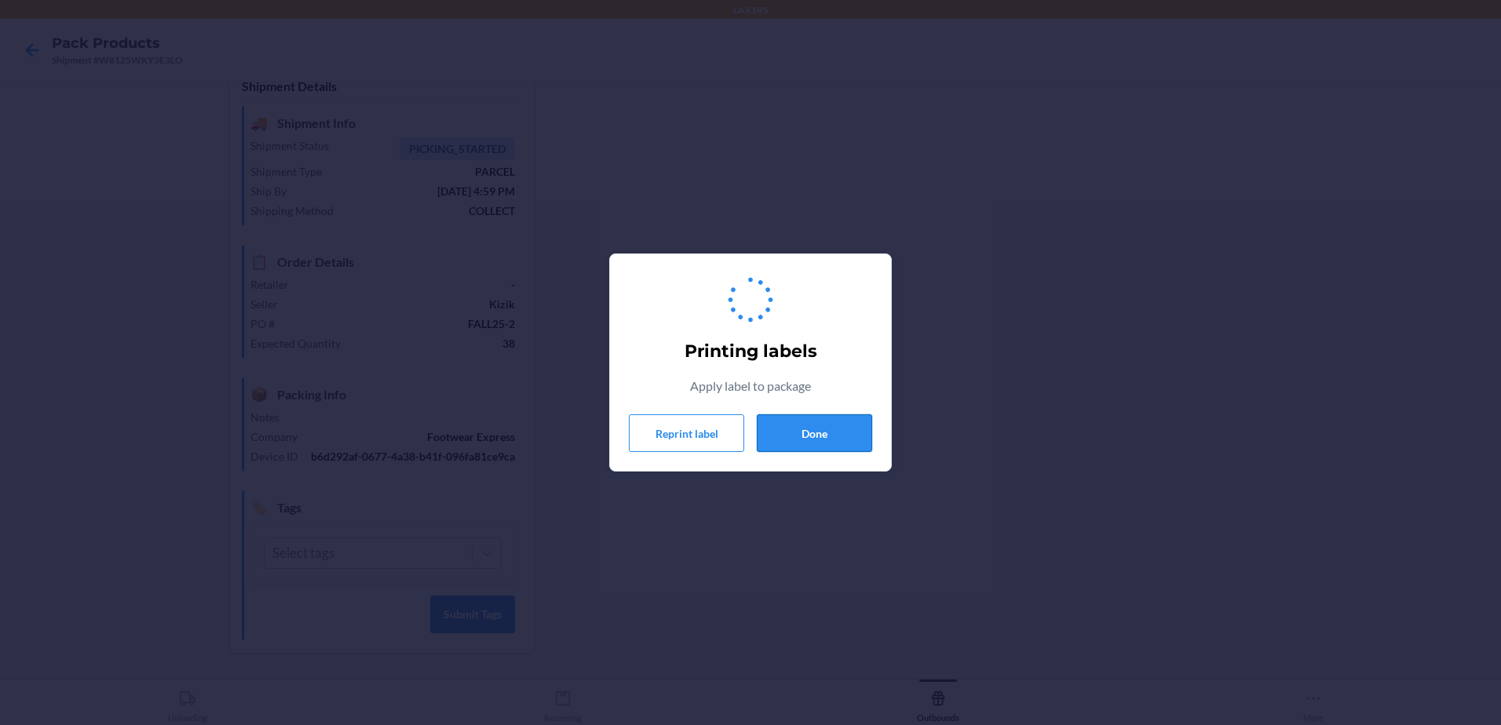
click at [821, 428] on button "Done" at bounding box center [814, 433] width 115 height 38
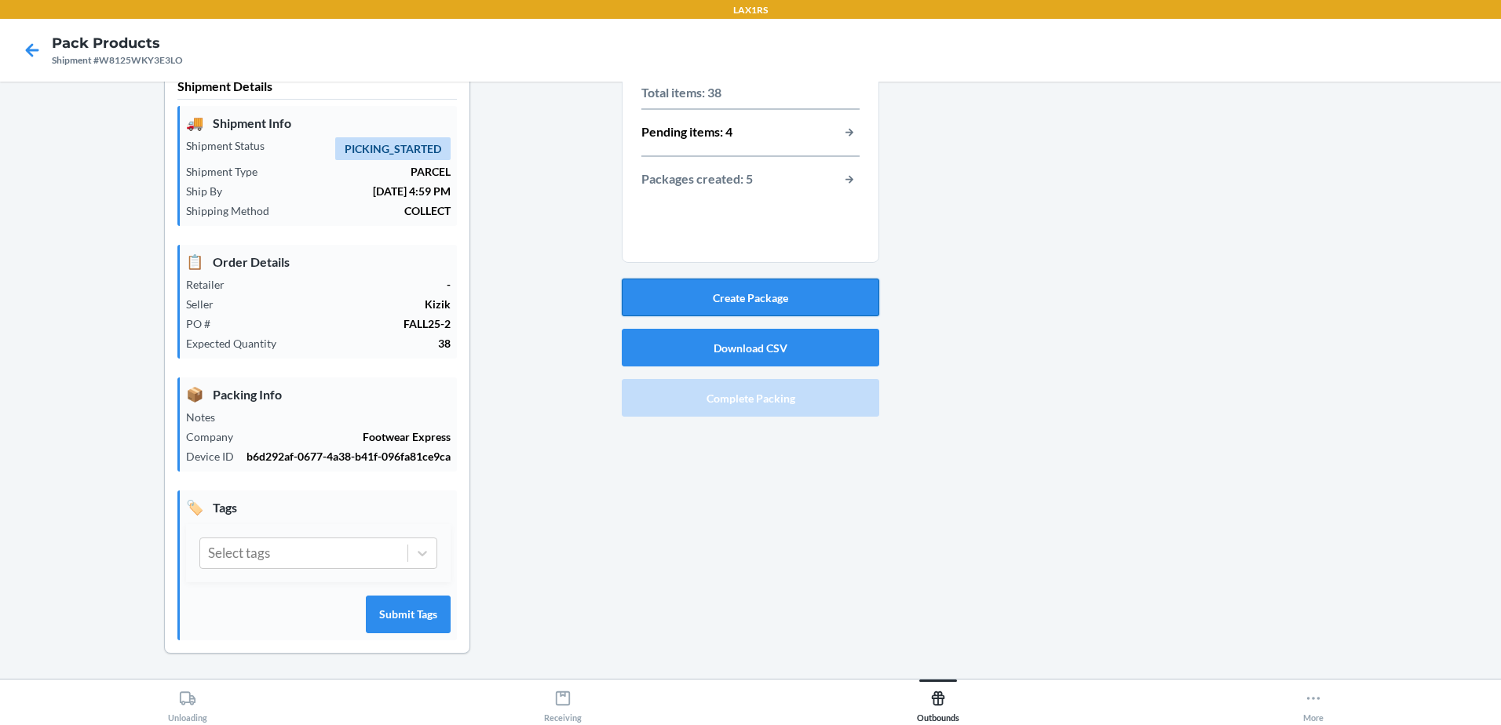
click at [713, 289] on button "Create Package" at bounding box center [750, 298] width 257 height 38
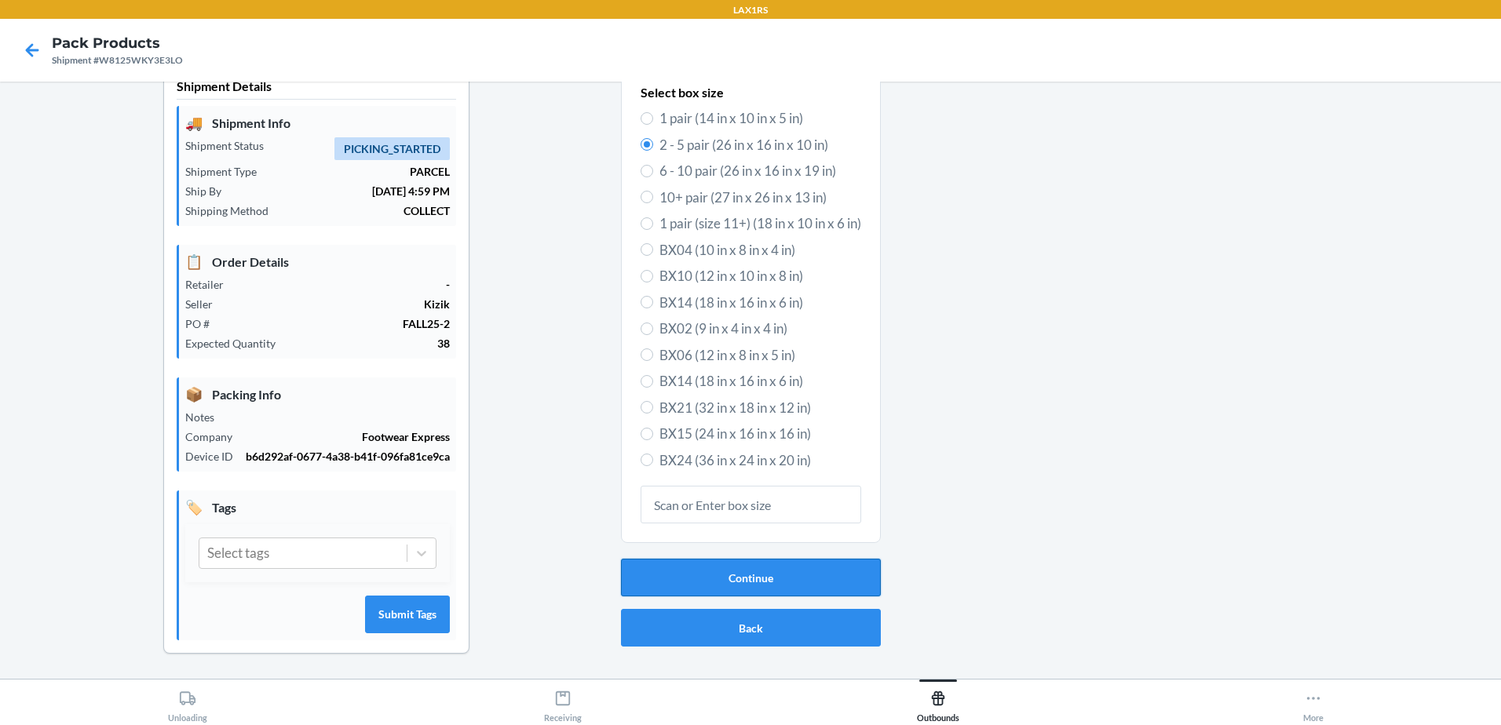
click at [772, 568] on button "Continue" at bounding box center [751, 578] width 260 height 38
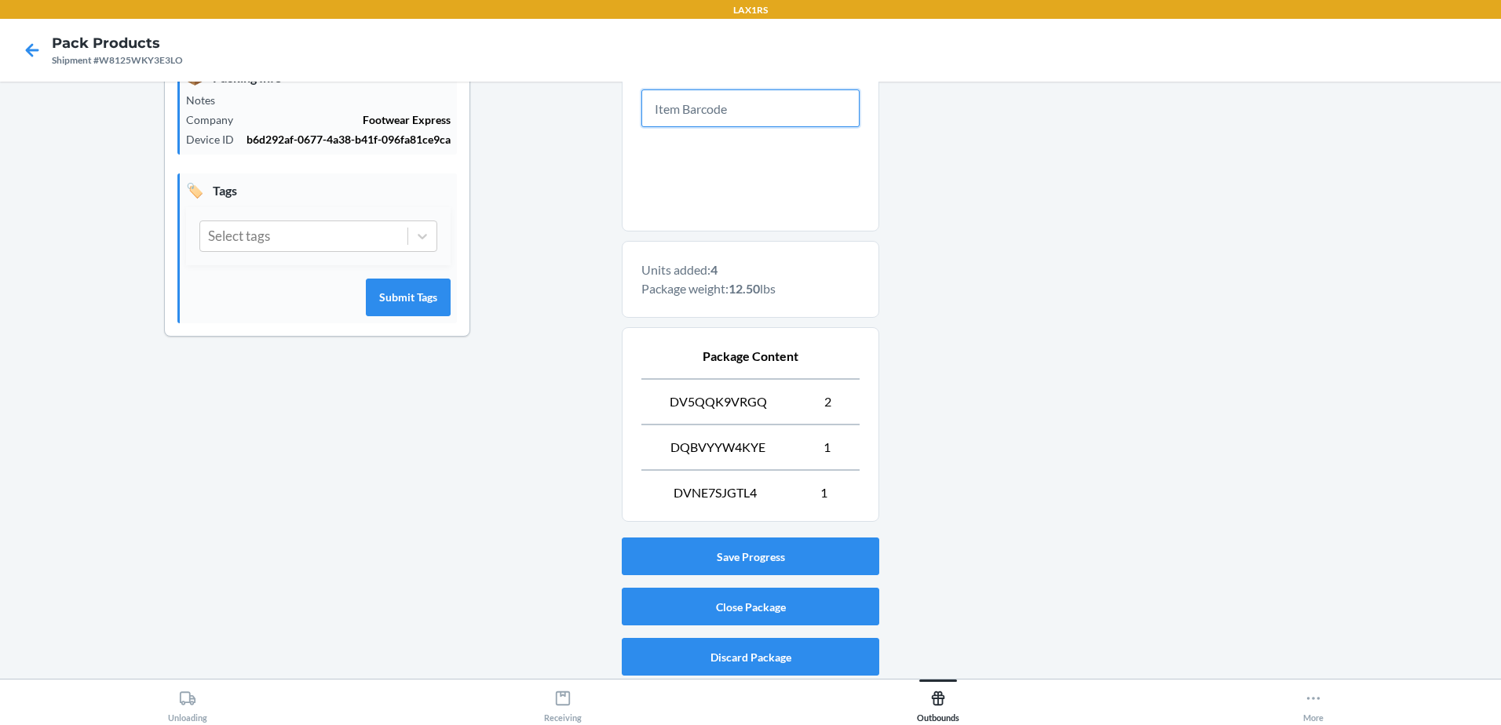
scroll to position [351, 0]
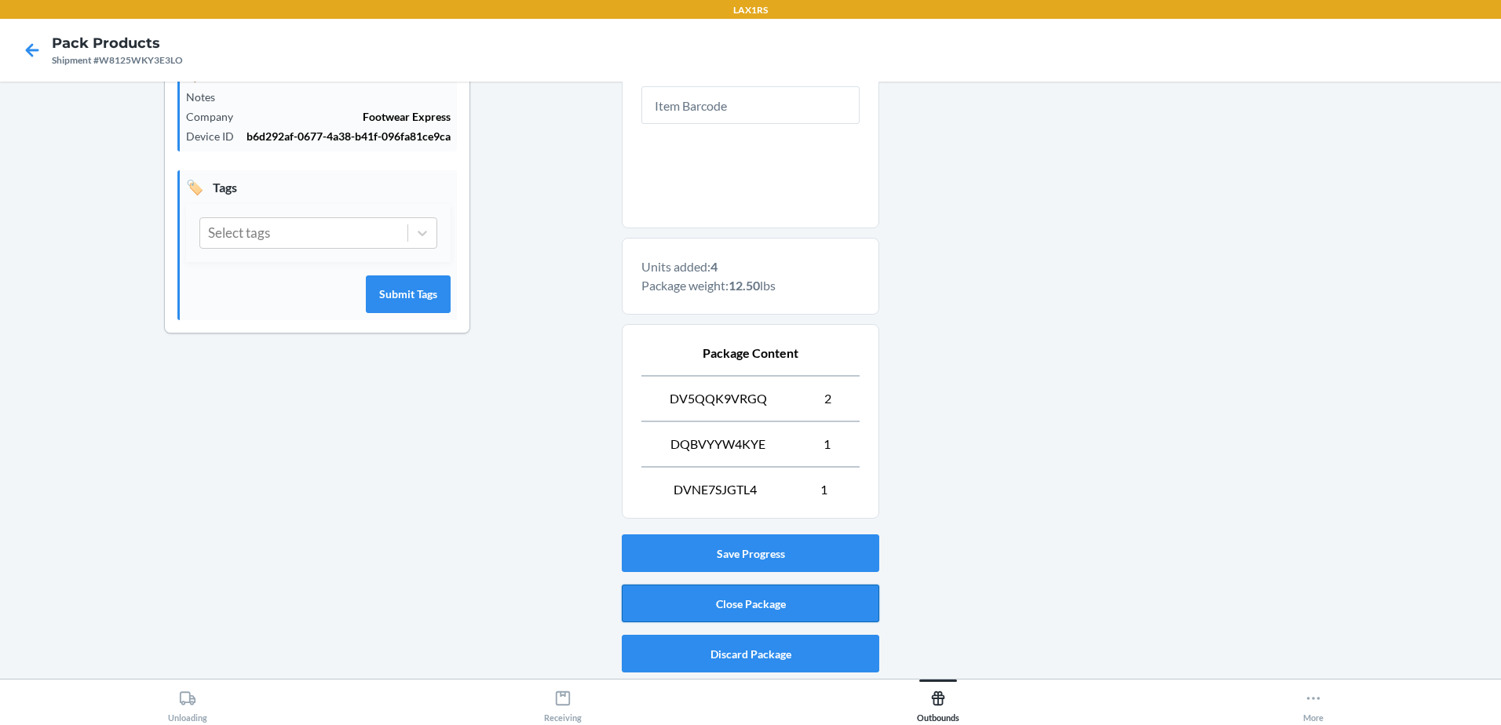
click at [806, 596] on button "Close Package" at bounding box center [750, 604] width 257 height 38
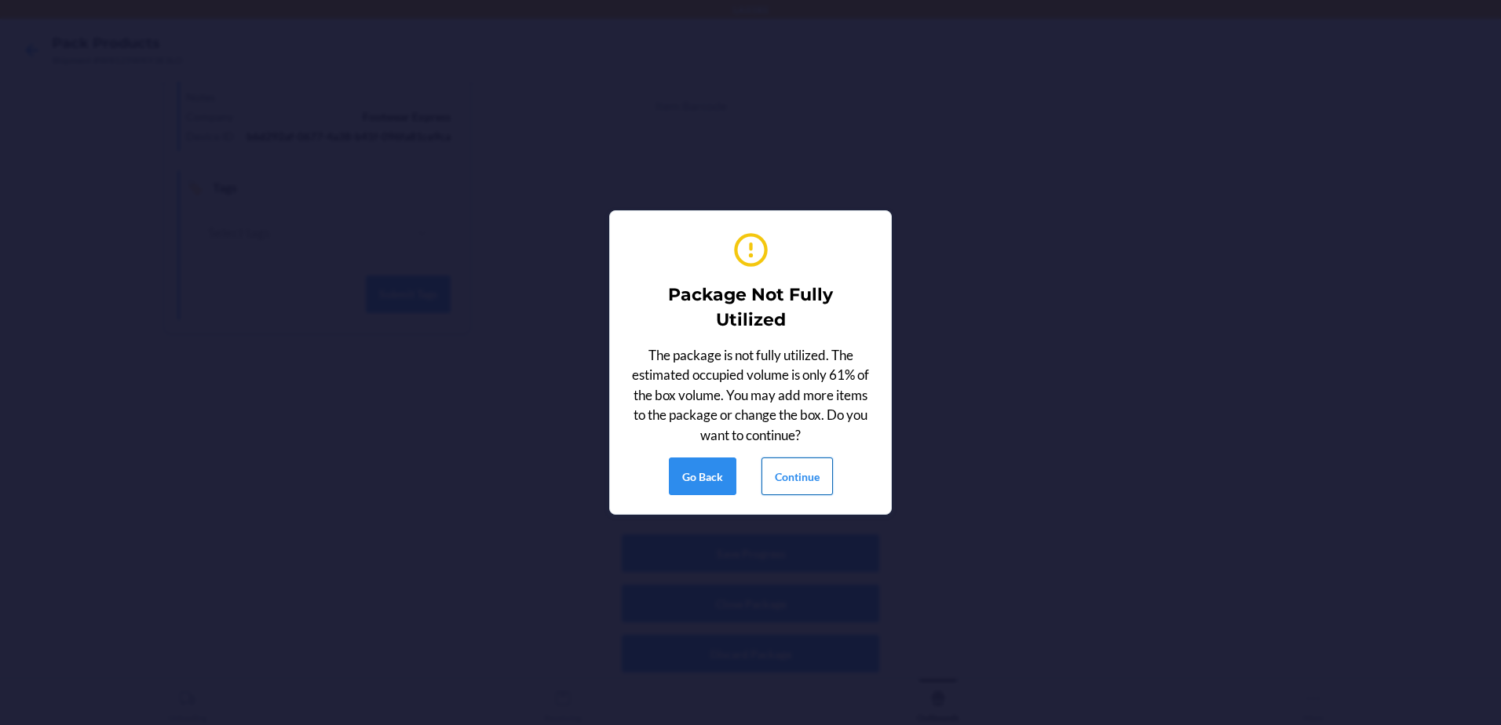
drag, startPoint x: 820, startPoint y: 482, endPoint x: 827, endPoint y: 481, distance: 7.9
click at [823, 482] on button "Continue" at bounding box center [796, 477] width 71 height 38
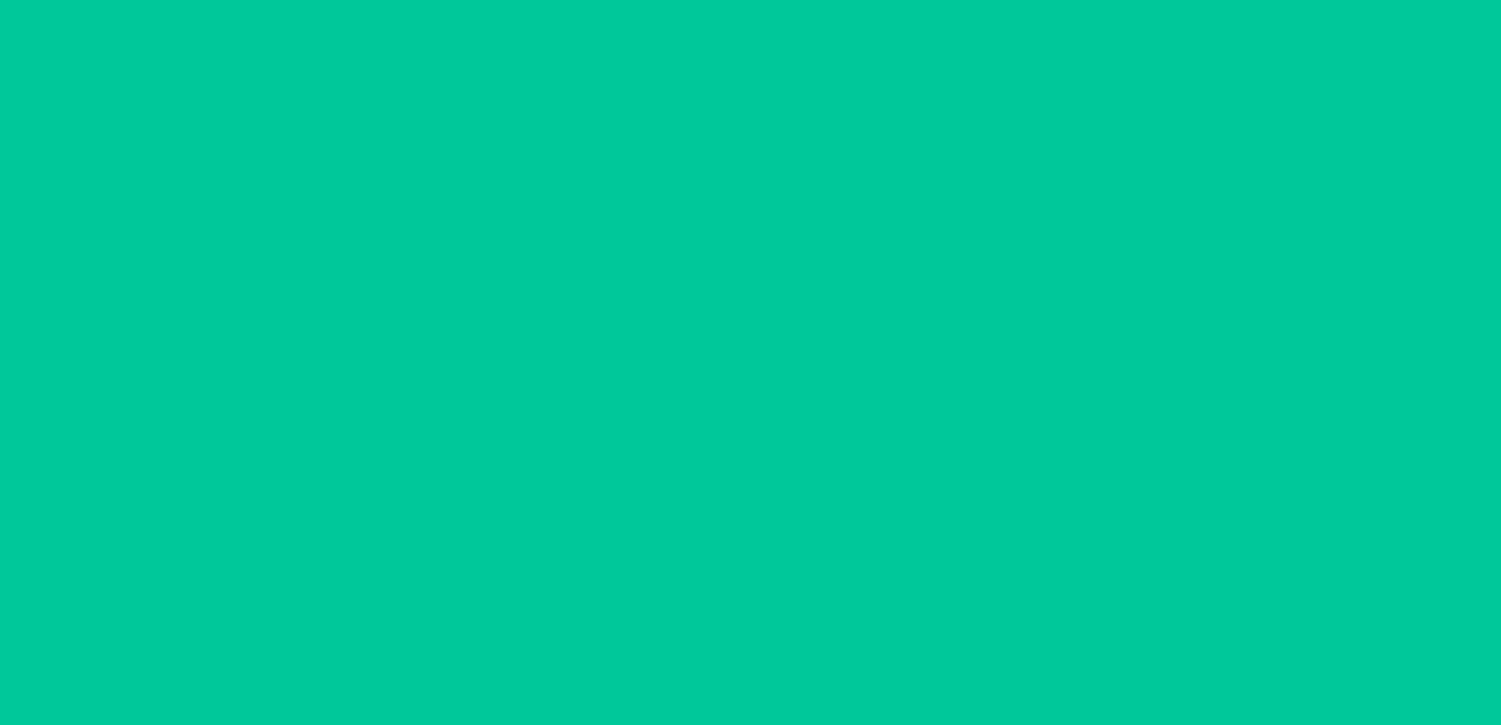
scroll to position [31, 0]
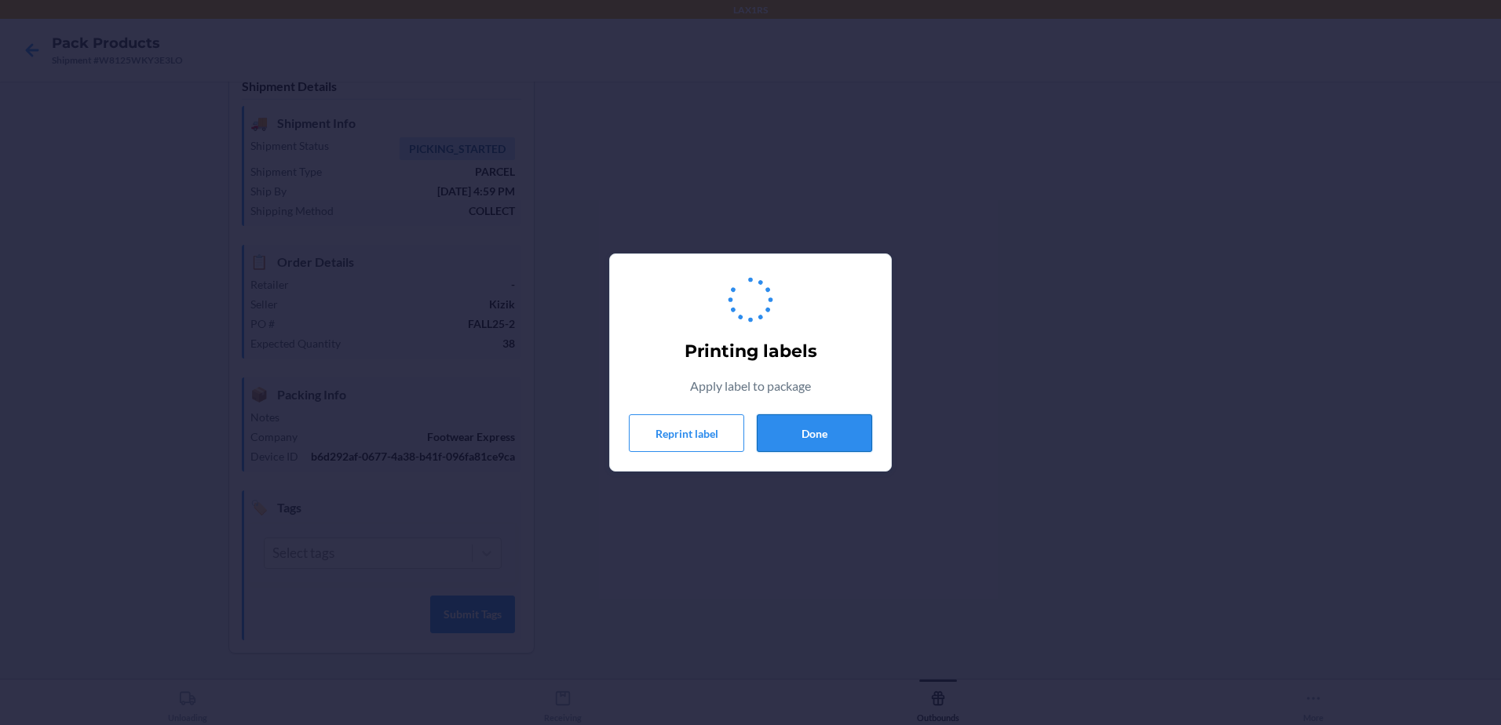
click at [848, 439] on button "Done" at bounding box center [814, 433] width 115 height 38
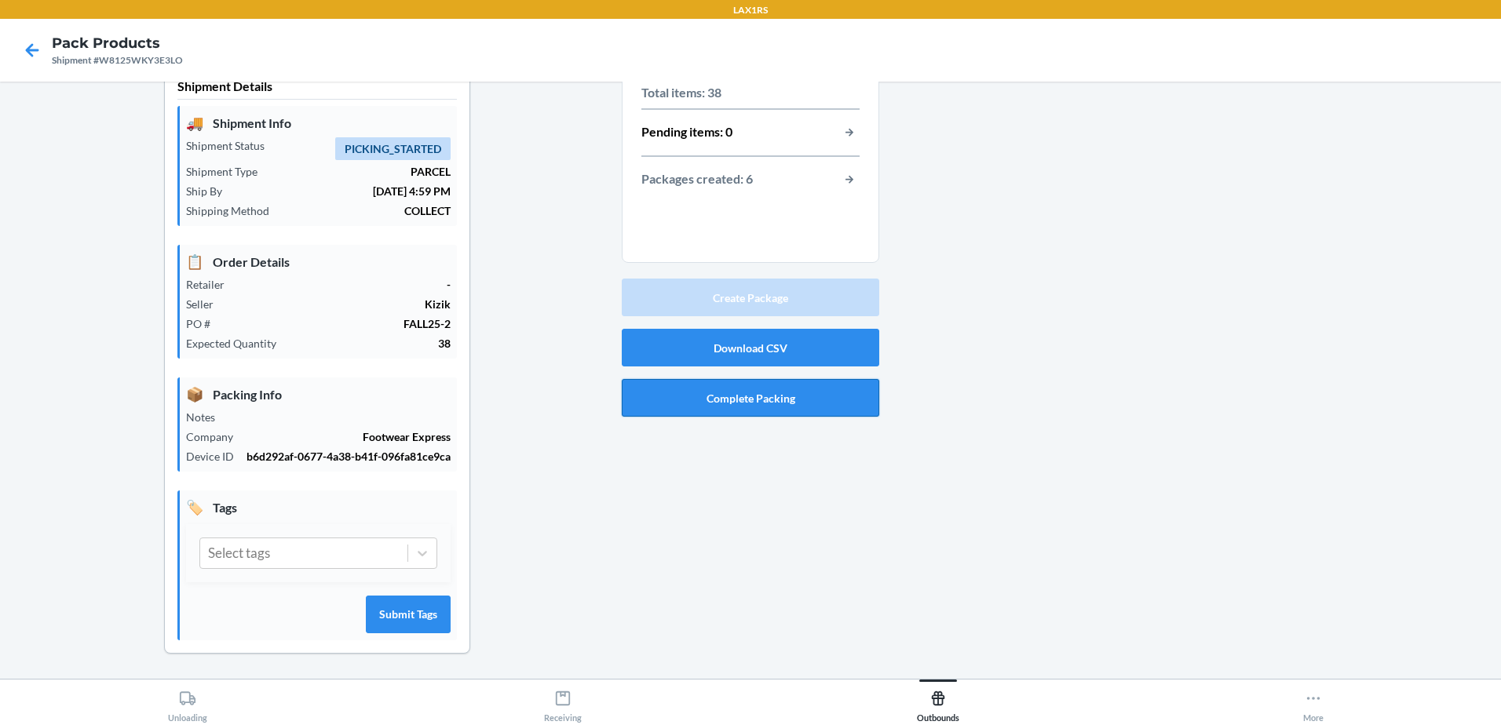
drag, startPoint x: 758, startPoint y: 407, endPoint x: 767, endPoint y: 407, distance: 9.4
click at [767, 407] on button "Complete Packing" at bounding box center [750, 398] width 257 height 38
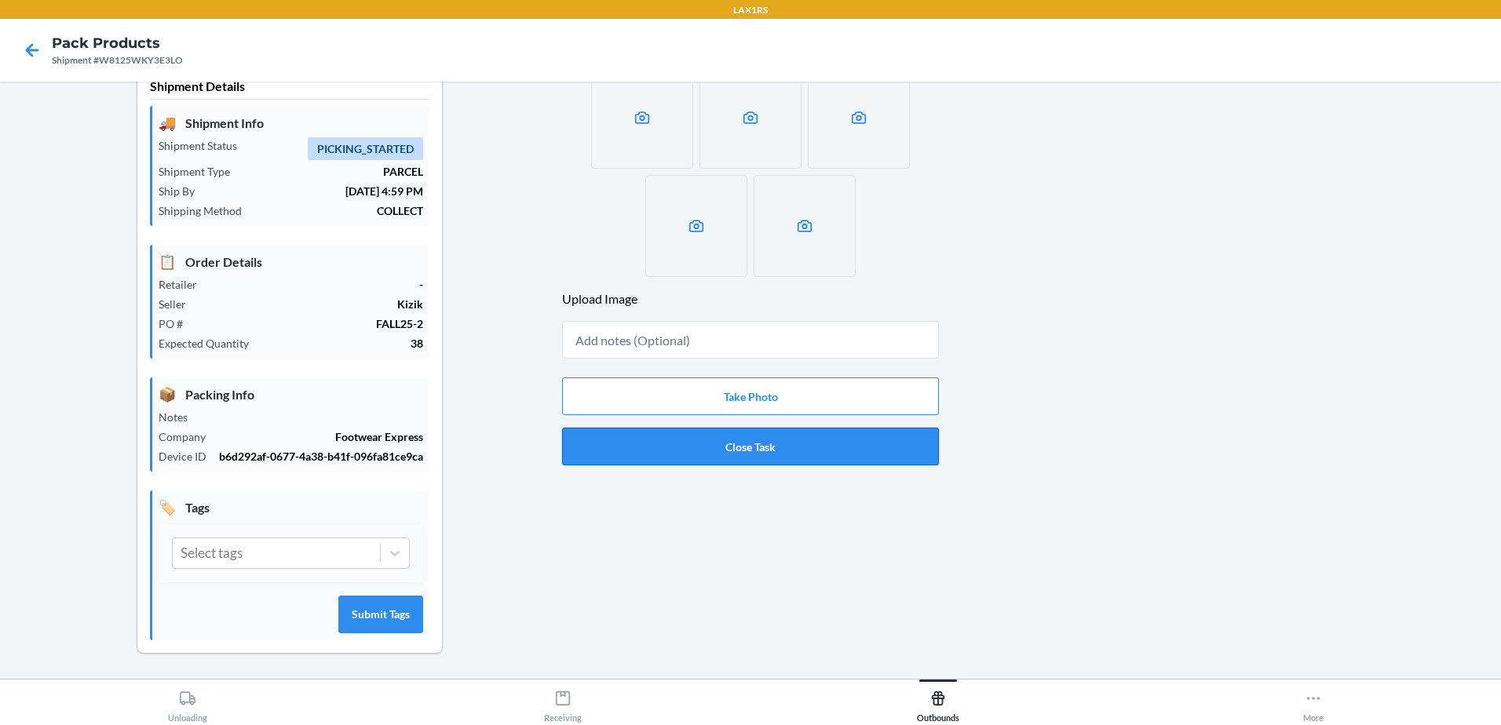
click at [747, 450] on button "Close Task" at bounding box center [750, 447] width 377 height 38
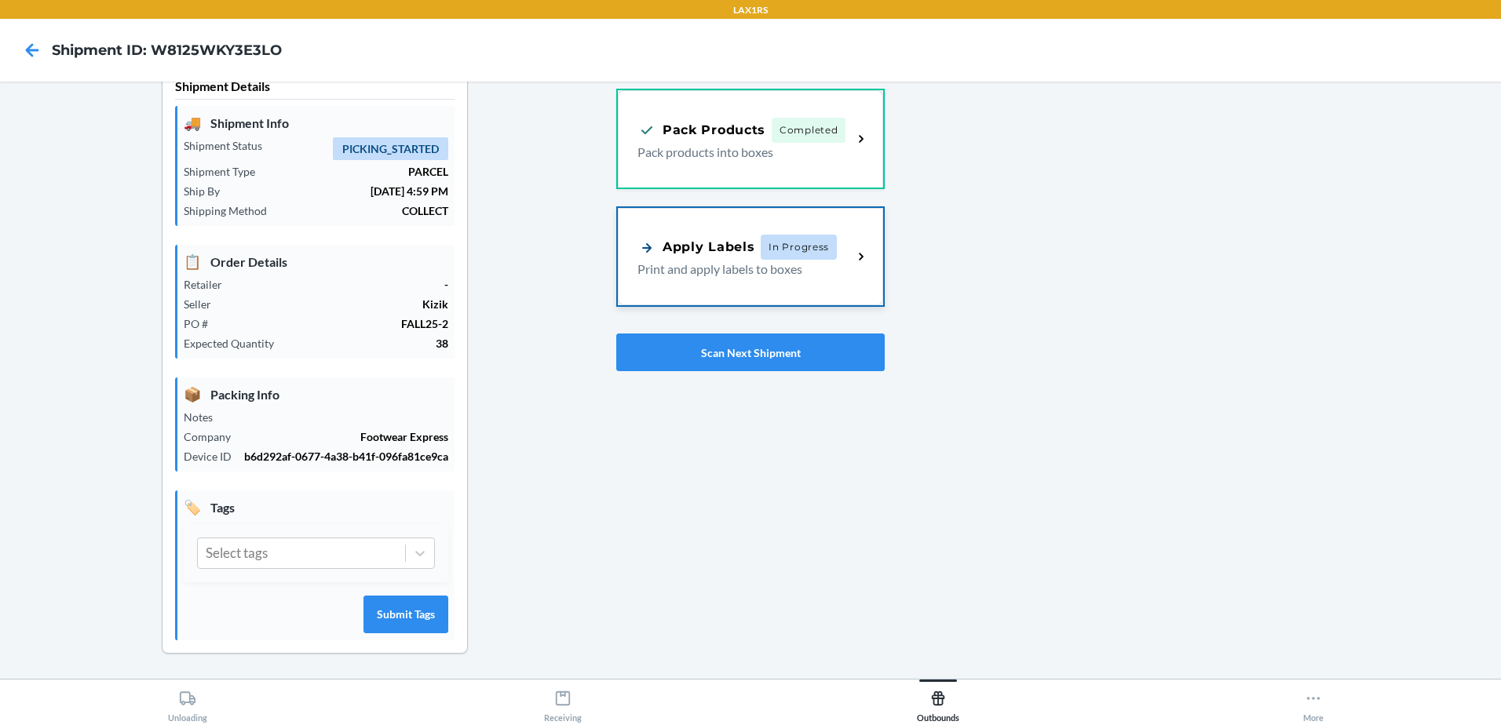
click at [827, 246] on span "In Progress" at bounding box center [799, 247] width 76 height 25
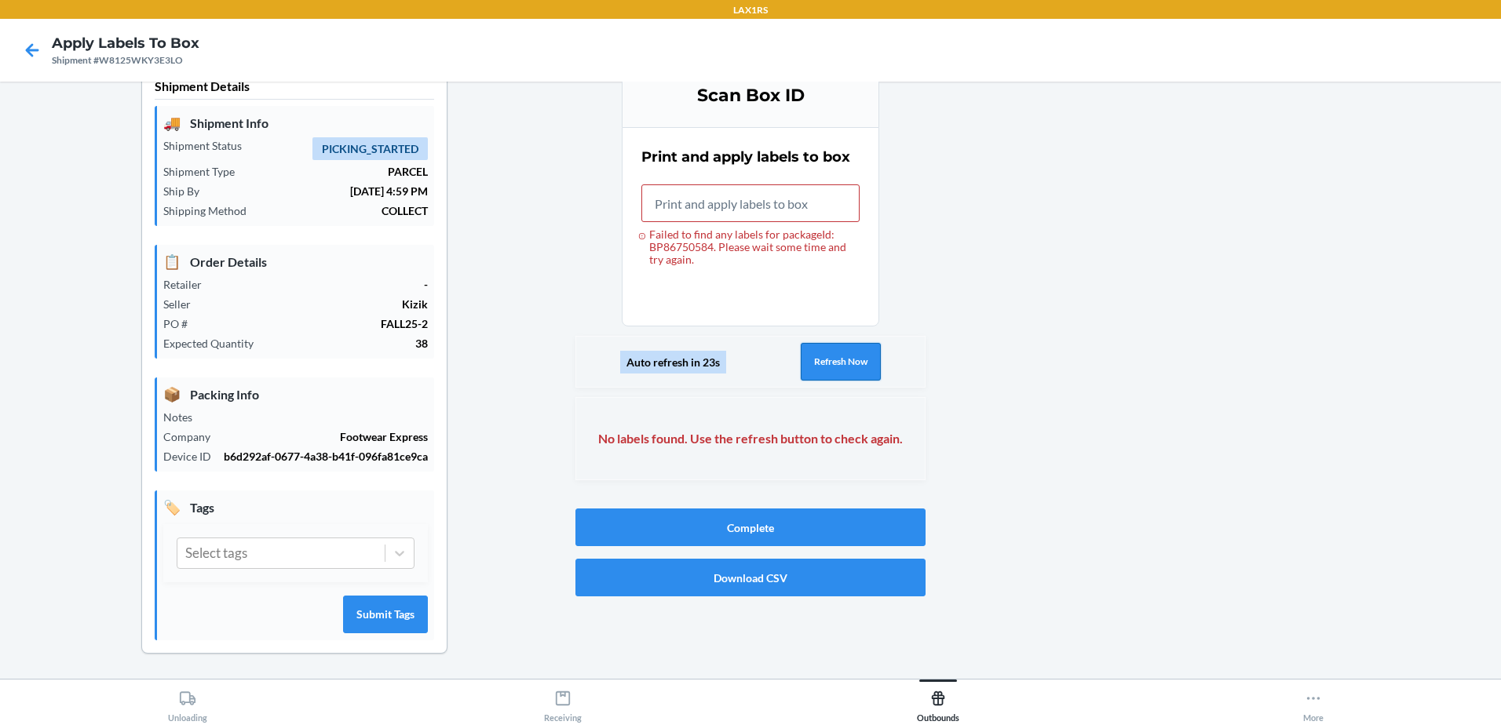
click at [853, 371] on button "Refresh Now" at bounding box center [841, 362] width 80 height 38
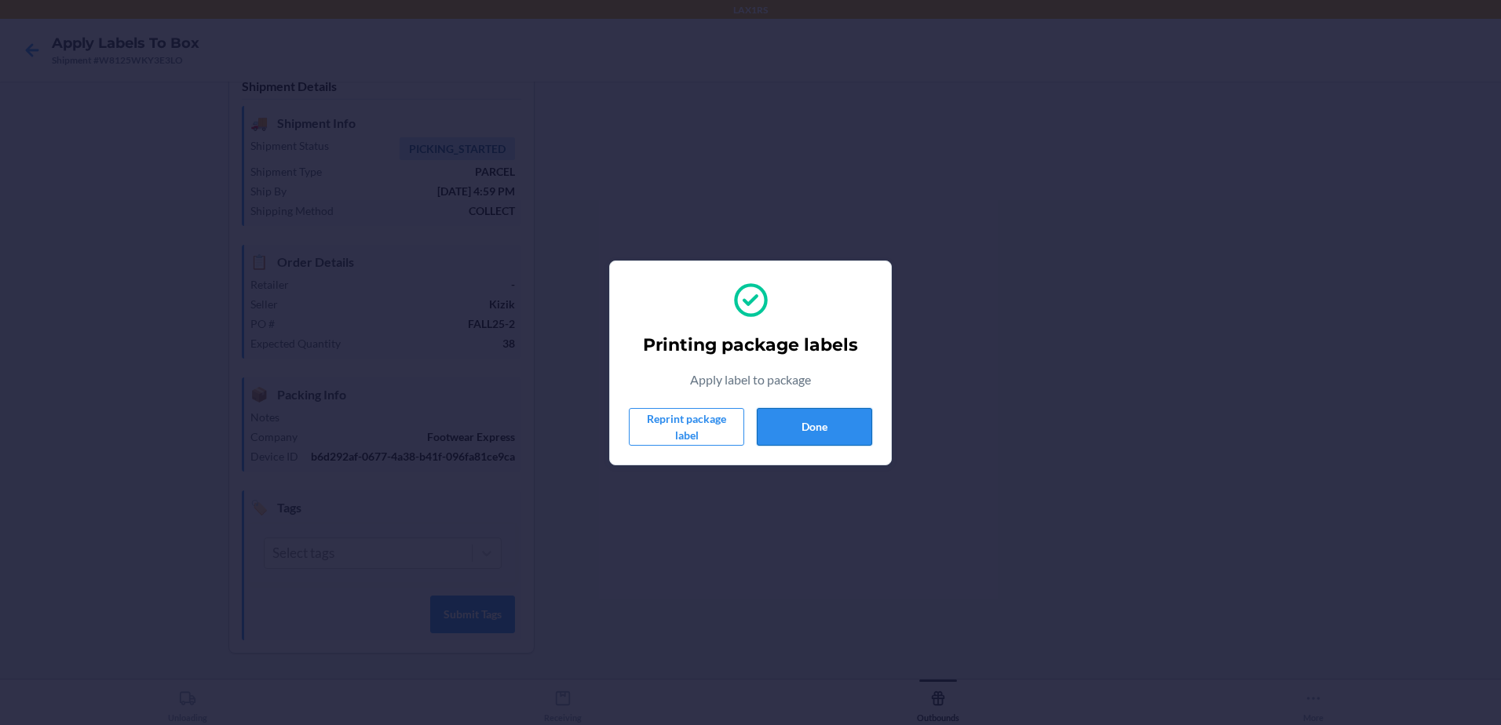
click at [835, 429] on button "Done" at bounding box center [814, 427] width 115 height 38
click at [828, 422] on button "Done" at bounding box center [814, 427] width 115 height 38
click at [817, 425] on button "Done" at bounding box center [814, 427] width 115 height 38
drag, startPoint x: 746, startPoint y: 374, endPoint x: 772, endPoint y: 407, distance: 43.0
click at [754, 384] on p "Apply label to package" at bounding box center [750, 380] width 121 height 19
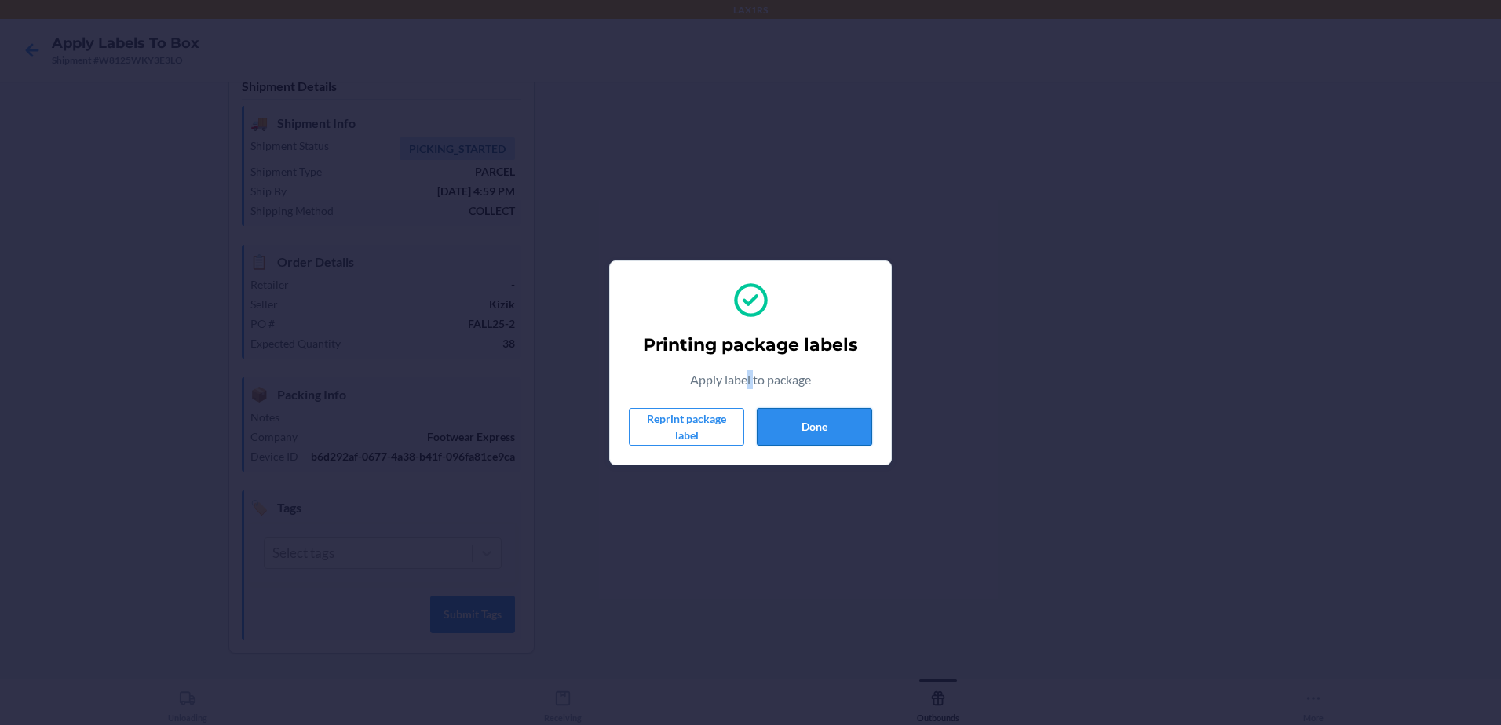
click at [791, 429] on button "Done" at bounding box center [814, 427] width 115 height 38
click at [837, 424] on button "Done" at bounding box center [814, 427] width 115 height 38
click at [836, 435] on button "Done" at bounding box center [814, 427] width 115 height 38
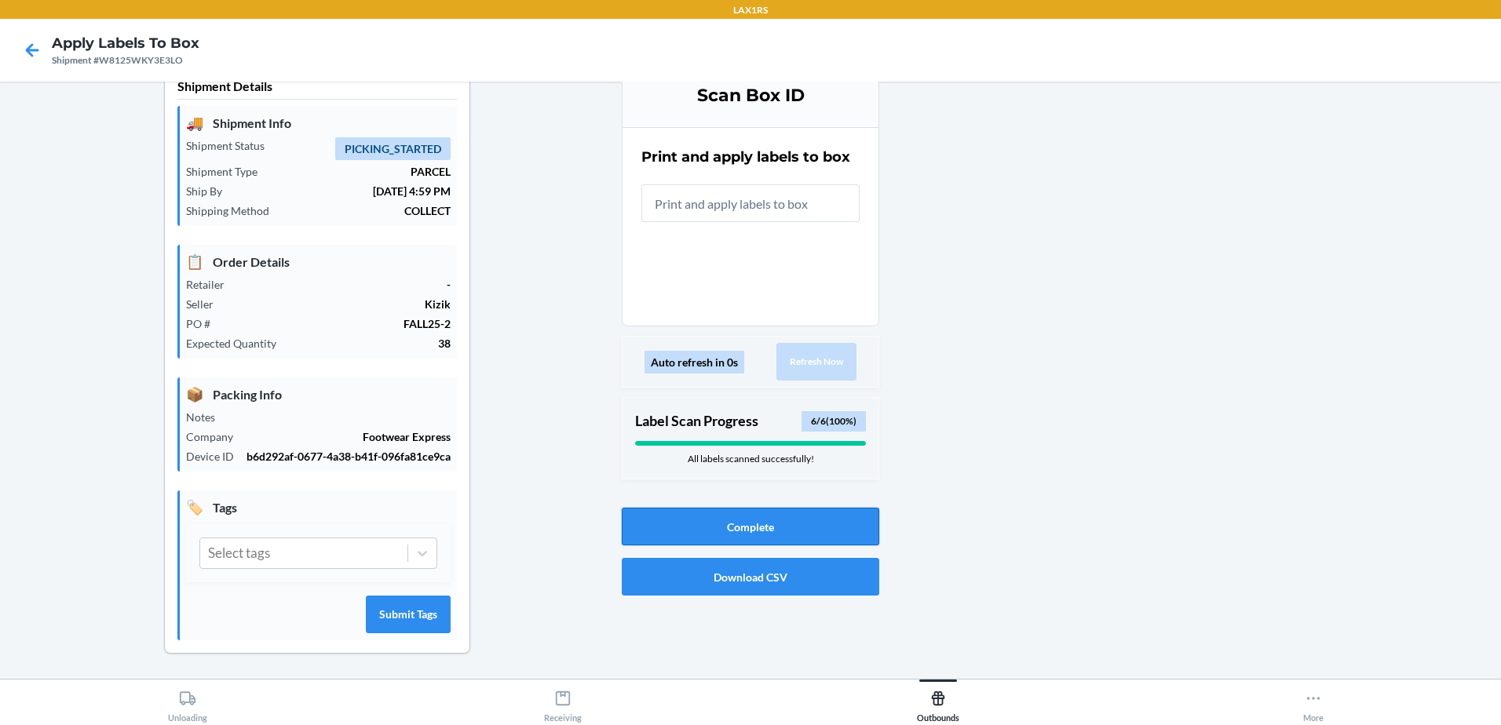
click at [835, 515] on button "Complete" at bounding box center [750, 527] width 257 height 38
